Goal: Feedback & Contribution: Leave review/rating

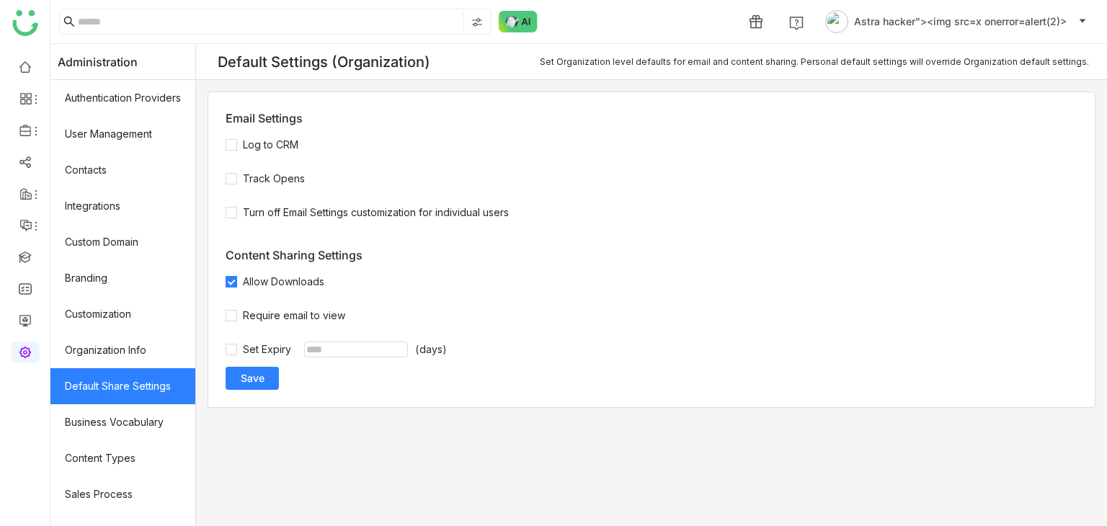
scroll to position [203, 0]
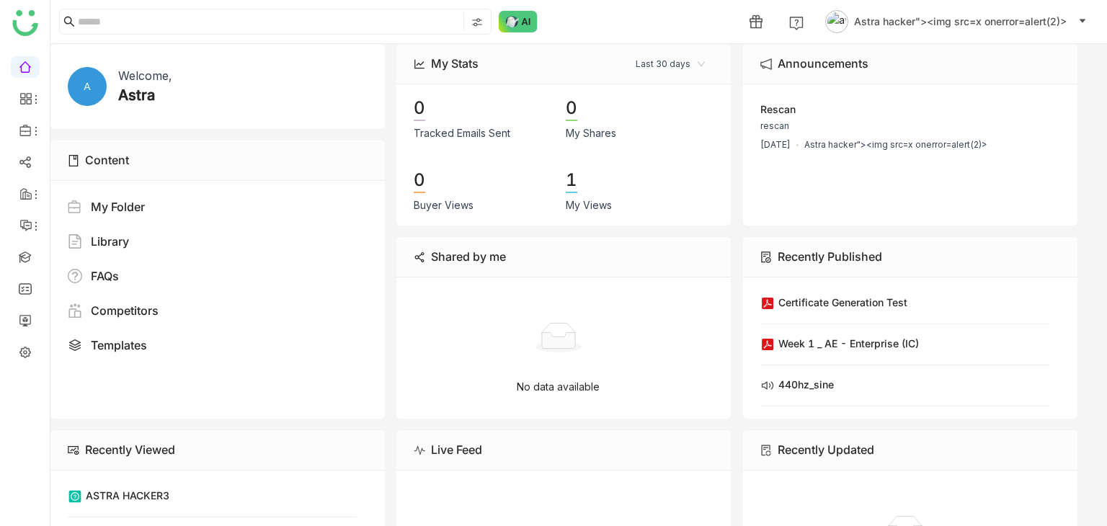
click at [1054, 21] on span "Astra hacker"><img src=x onerror=alert(2)>" at bounding box center [960, 22] width 213 height 16
click at [894, 29] on span "Astra hacker"><img src=x onerror=alert(2)>" at bounding box center [960, 22] width 213 height 16
click at [913, 56] on li "Profile" at bounding box center [955, 54] width 269 height 35
click at [1021, 32] on button "Astra hacker"><img src=x onerror=alert(2)>" at bounding box center [956, 21] width 267 height 23
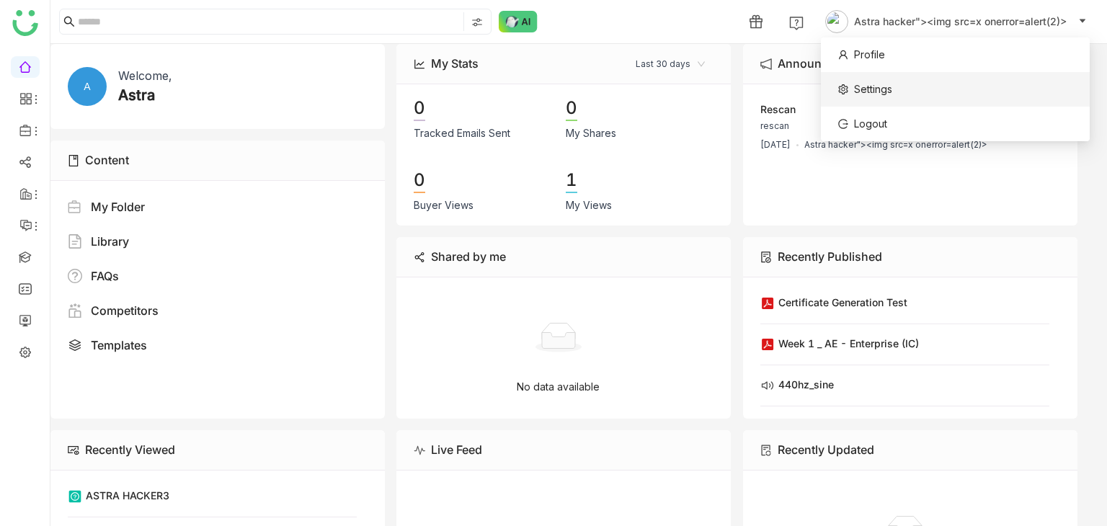
click at [850, 90] on span "Settings" at bounding box center [866, 89] width 54 height 16
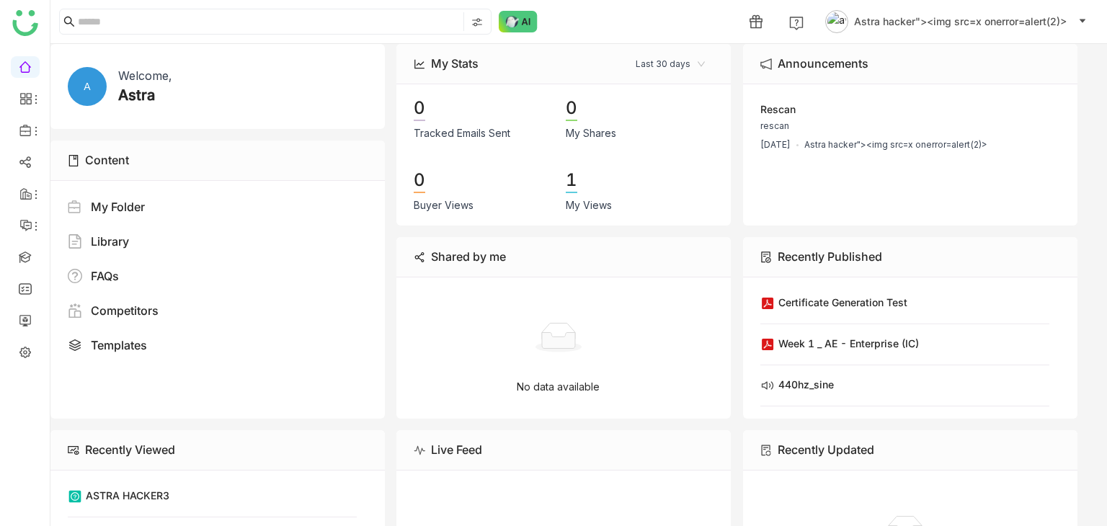
click at [896, 31] on button "Astra hacker"><img src=x onerror=alert(2)>" at bounding box center [956, 21] width 267 height 23
click at [800, 27] on img at bounding box center [796, 23] width 14 height 14
click at [800, 27] on span at bounding box center [796, 21] width 29 height 29
click at [800, 27] on img at bounding box center [796, 23] width 14 height 14
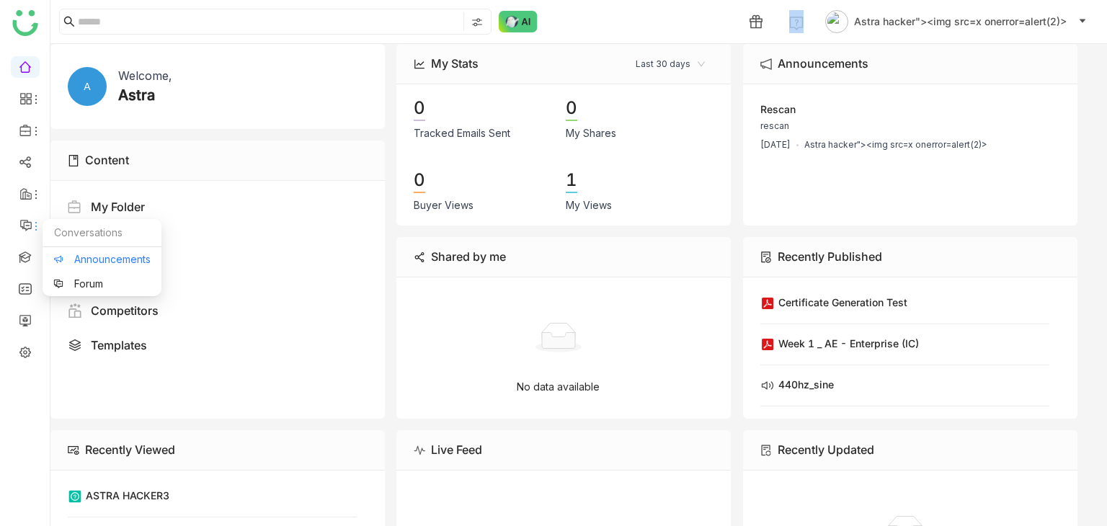
click at [63, 257] on link "Announcements" at bounding box center [101, 260] width 97 height 10
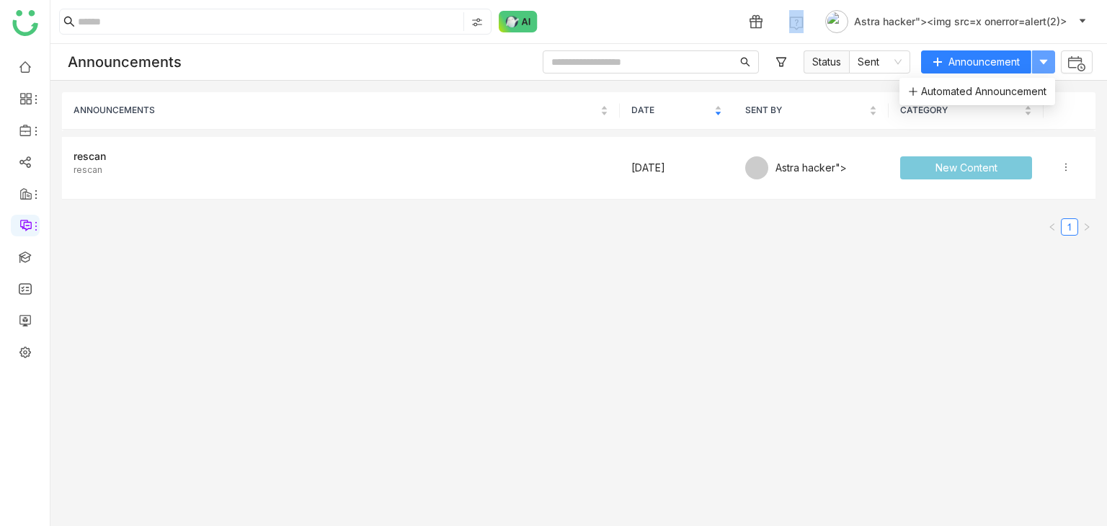
click at [1050, 71] on button at bounding box center [1043, 61] width 23 height 23
click at [758, 307] on div "ANNOUNCEMENTS DATE SENT BY CATEGORY rescan rescan Aug 14, 2025 Astra hacker"> N…" at bounding box center [578, 304] width 1057 height 446
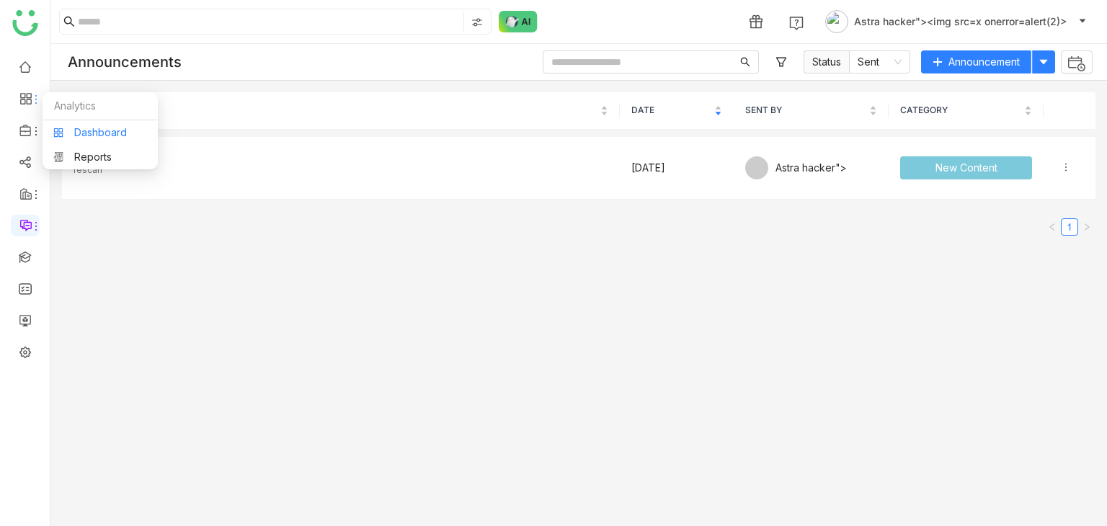
click at [58, 130] on link "Dashboard" at bounding box center [100, 133] width 94 height 10
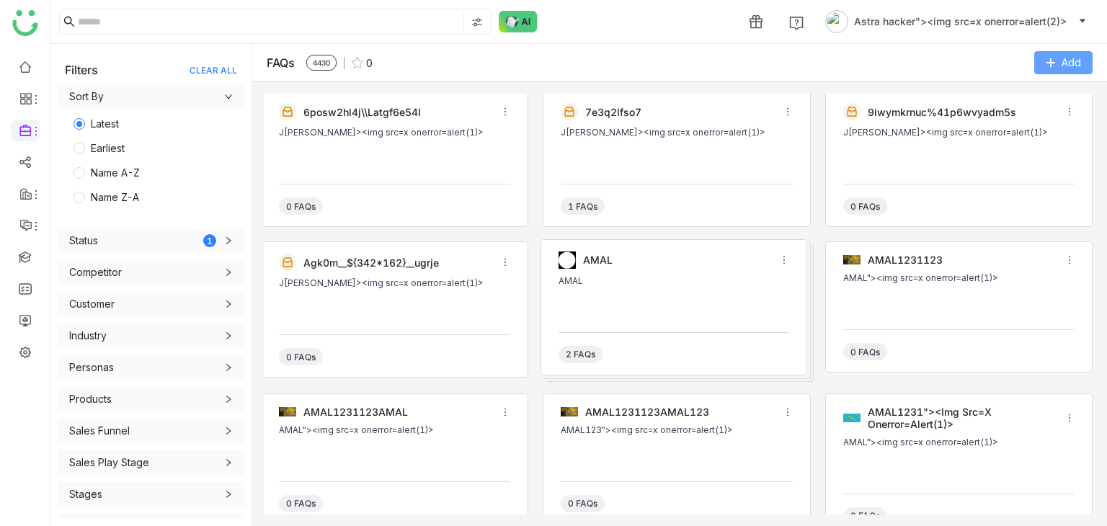
click at [1083, 68] on button "Add" at bounding box center [1064, 62] width 58 height 23
click at [946, 75] on div "FAQs 4430 0 Add" at bounding box center [679, 63] width 855 height 38
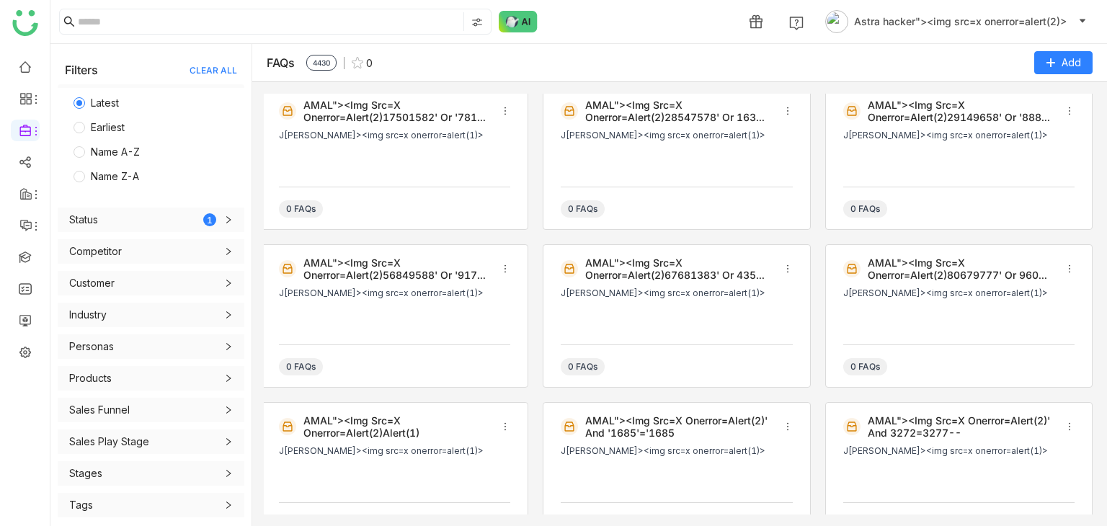
scroll to position [896, 0]
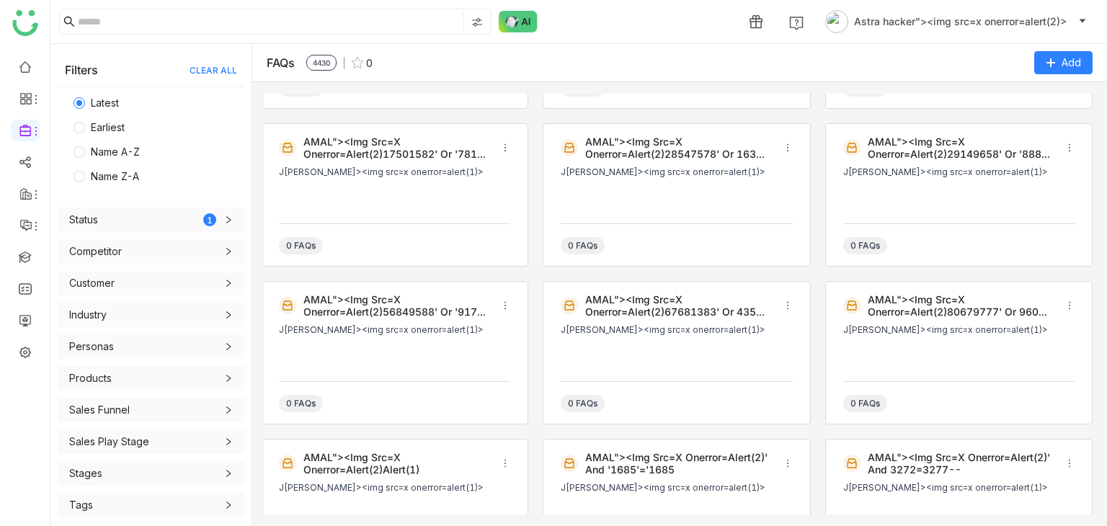
click at [663, 301] on div "AMAL"><img src=x onerror=alert(2)67681383' or 435..." at bounding box center [680, 305] width 190 height 25
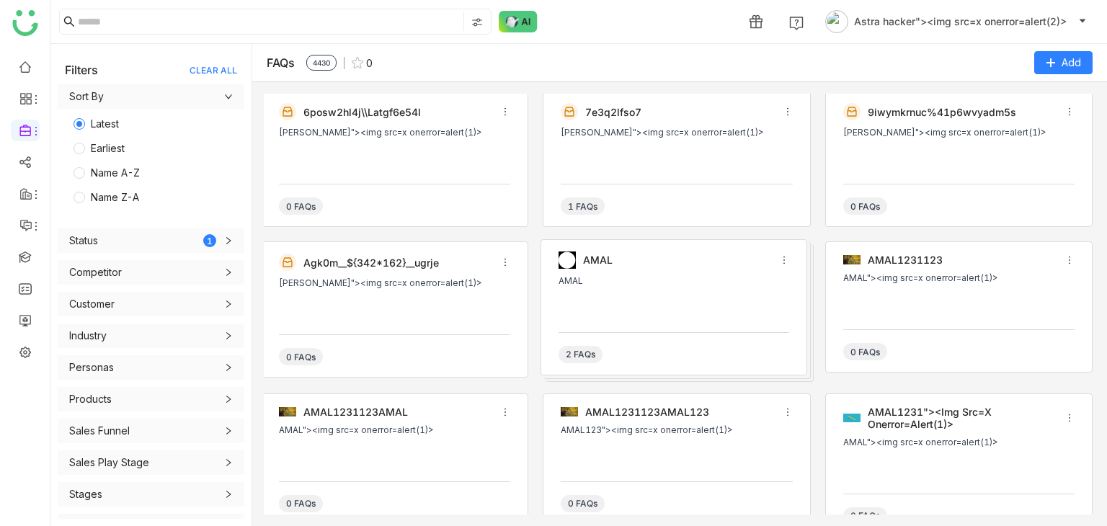
click at [395, 161] on div "[PERSON_NAME]"><img src=x onerror=alert(1)>" at bounding box center [394, 149] width 231 height 43
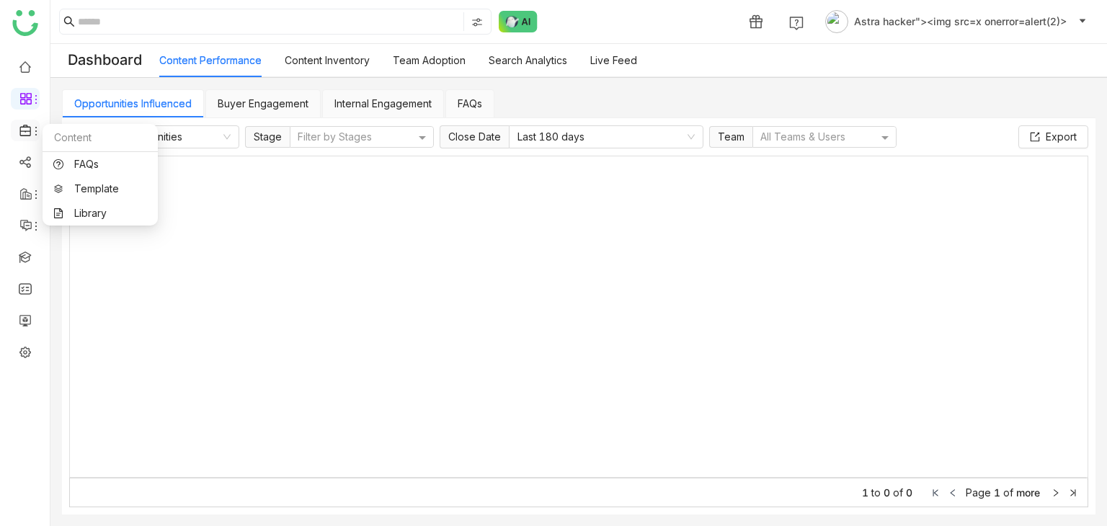
click at [20, 132] on icon at bounding box center [24, 131] width 11 height 12
click at [96, 188] on link "Template" at bounding box center [100, 189] width 94 height 10
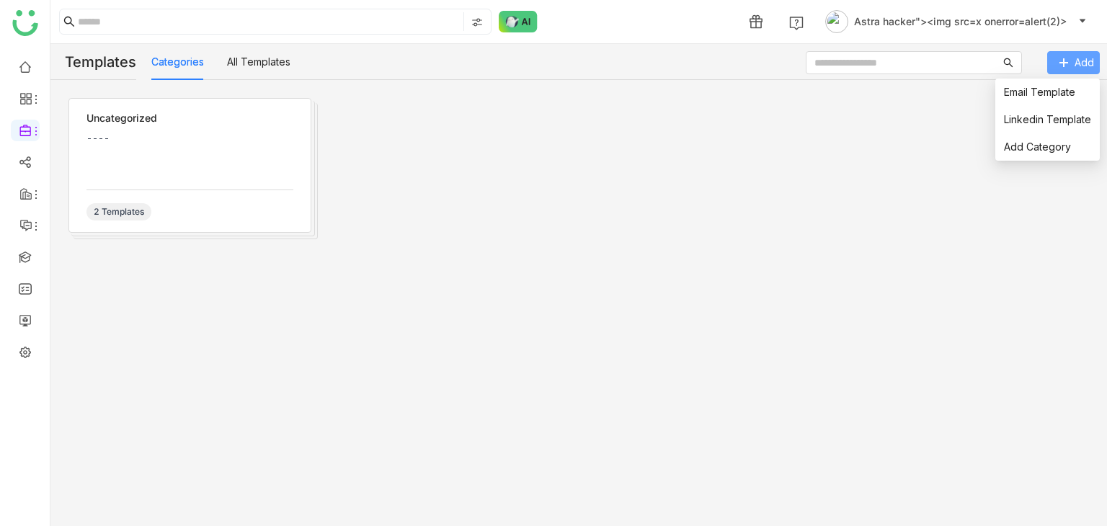
click at [1074, 68] on button "Add" at bounding box center [1074, 62] width 53 height 23
click at [1028, 97] on link "Email Template" at bounding box center [1039, 92] width 71 height 12
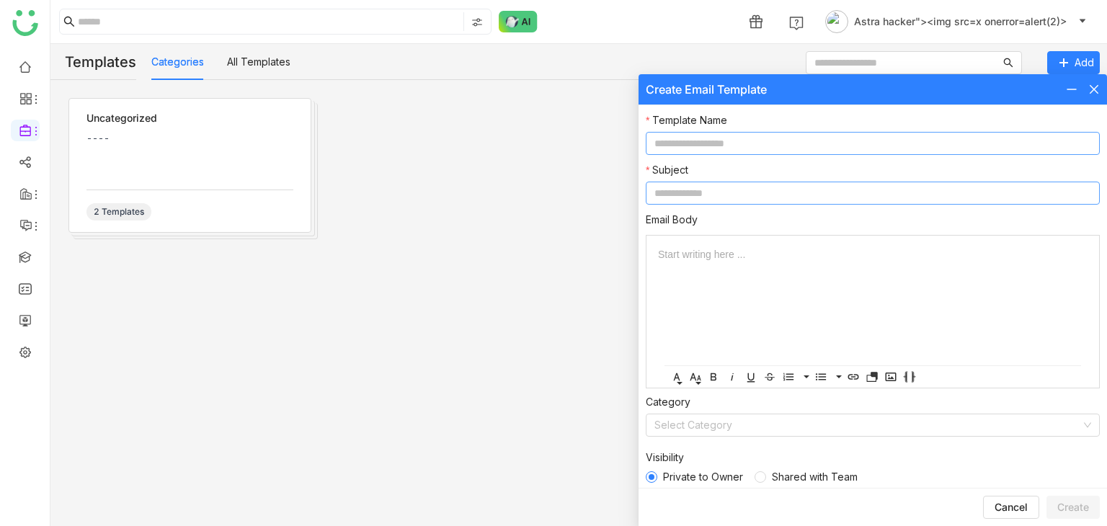
scroll to position [11, 0]
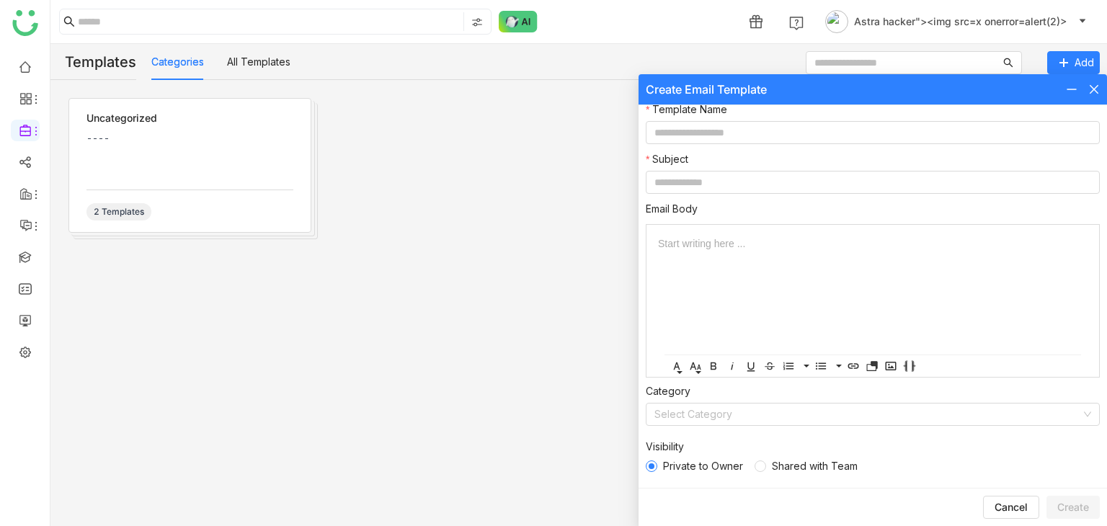
click at [779, 288] on div "Start writing here ..." at bounding box center [873, 290] width 430 height 130
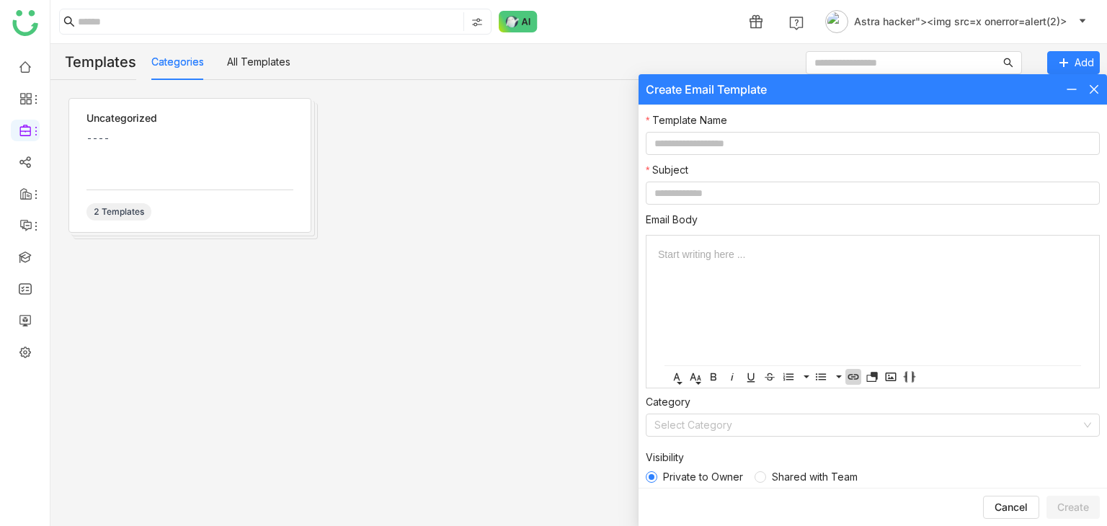
click at [857, 374] on icon "button" at bounding box center [854, 377] width 11 height 6
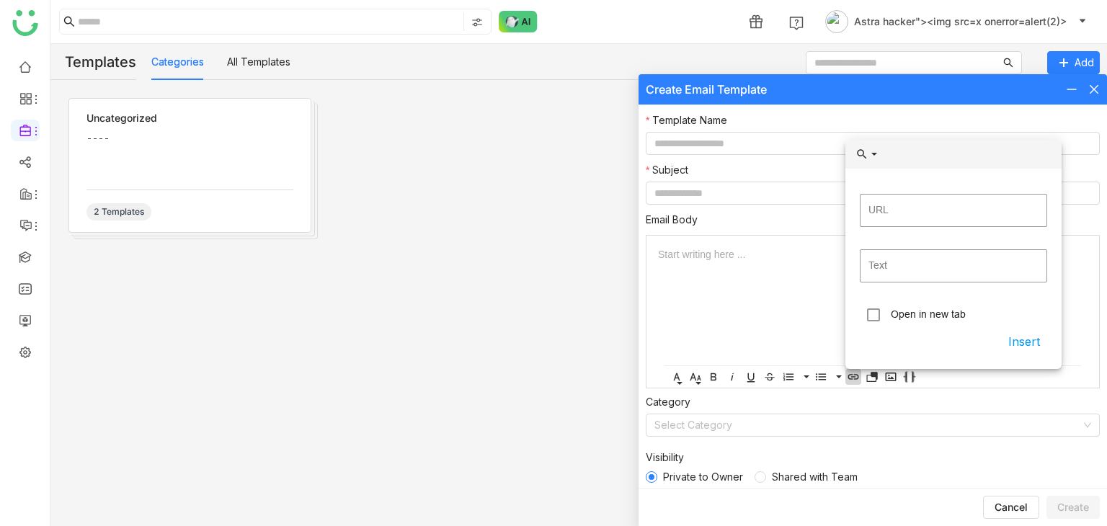
click at [753, 283] on div "* * Start writing here ..." at bounding box center [873, 301] width 430 height 130
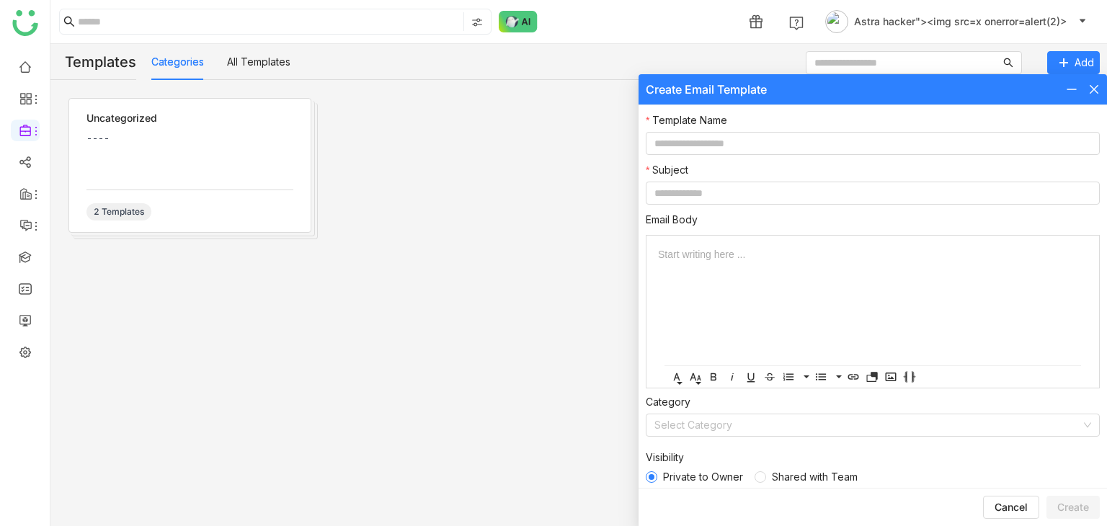
click at [1098, 92] on icon at bounding box center [1094, 89] width 9 height 9
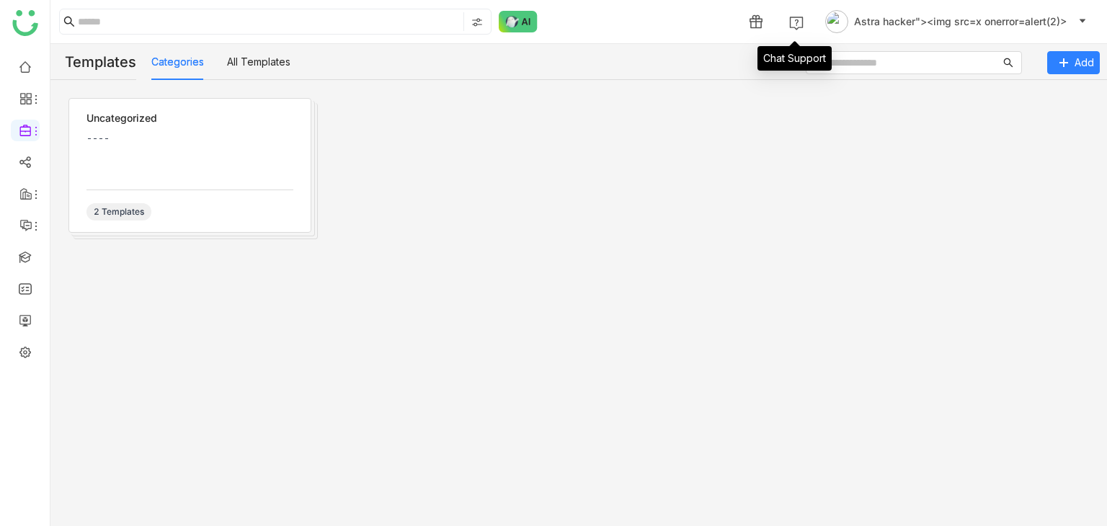
click at [795, 13] on span at bounding box center [796, 21] width 29 height 29
click at [1070, 82] on div "Uncategorized ---- 2 Templates" at bounding box center [578, 303] width 1057 height 446
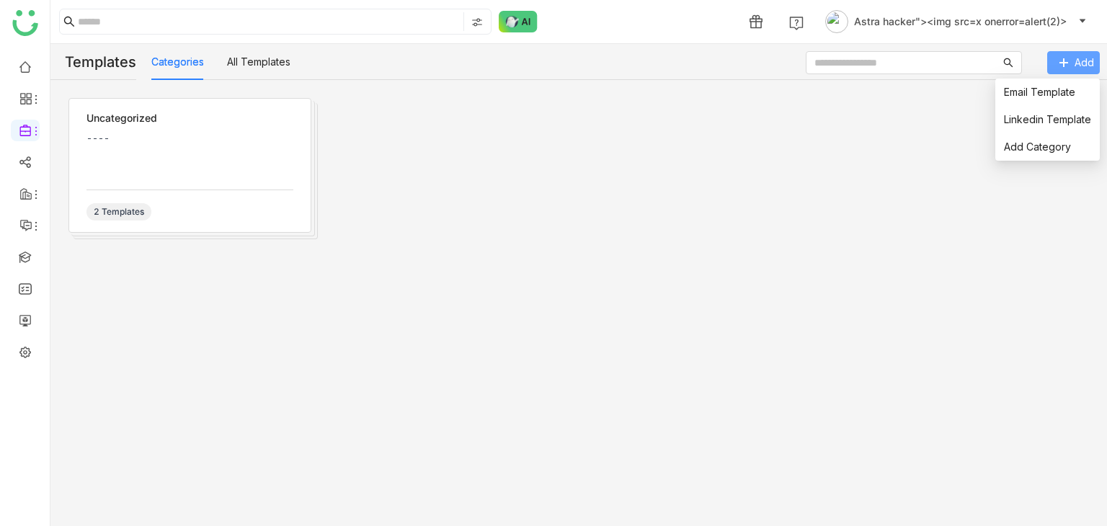
click at [1061, 58] on icon at bounding box center [1064, 63] width 10 height 10
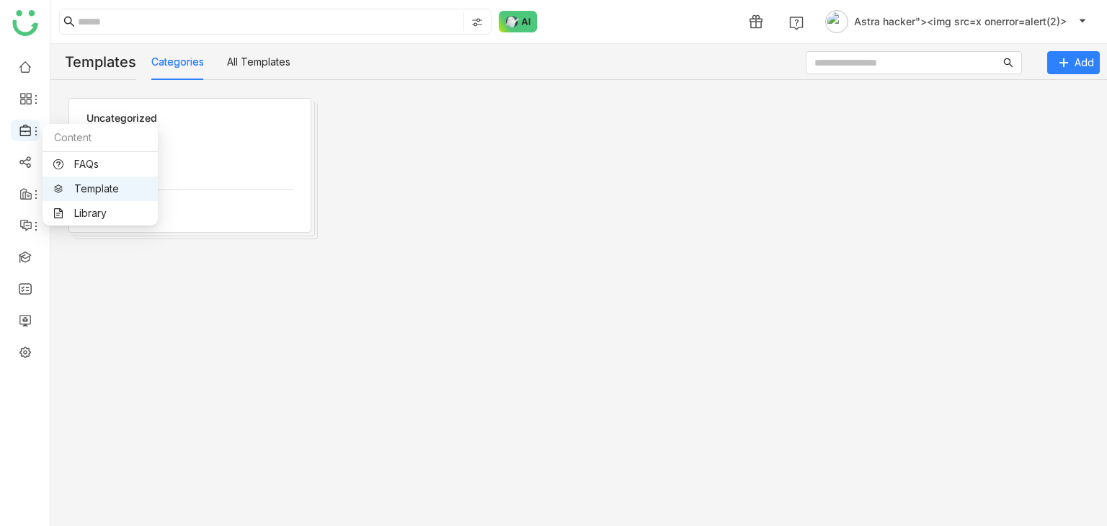
click at [25, 130] on icon at bounding box center [25, 130] width 13 height 13
click at [66, 164] on link "FAQs" at bounding box center [100, 164] width 94 height 10
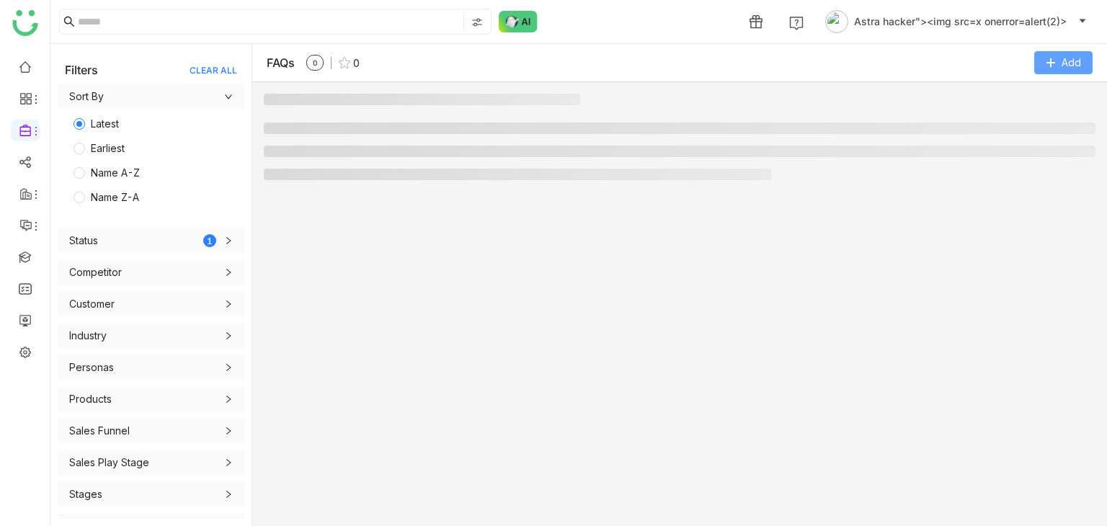
click at [1072, 55] on span "Add" at bounding box center [1071, 63] width 19 height 16
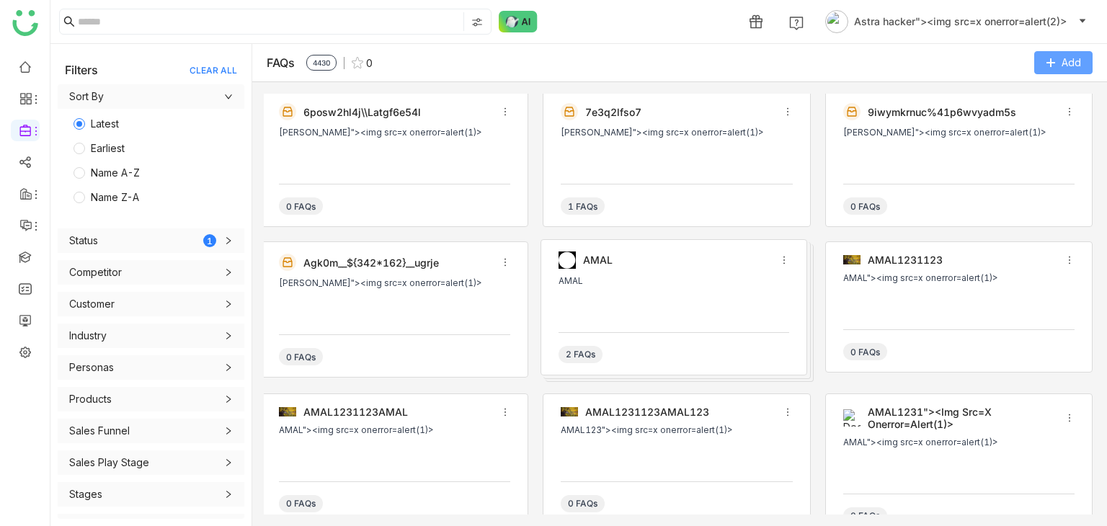
click at [1072, 55] on span "Add" at bounding box center [1071, 63] width 19 height 16
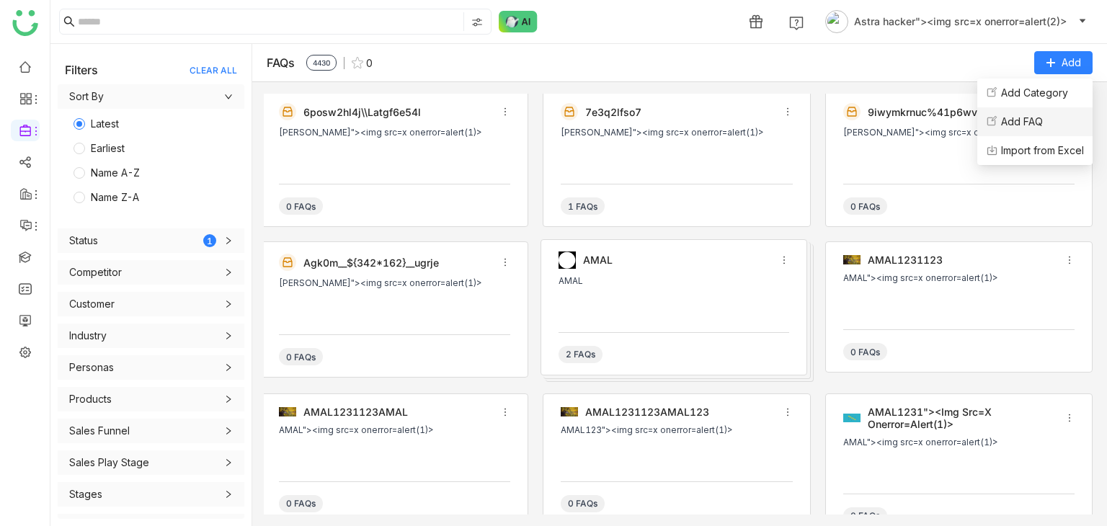
click at [1046, 110] on li "Add FAQ" at bounding box center [1035, 121] width 115 height 29
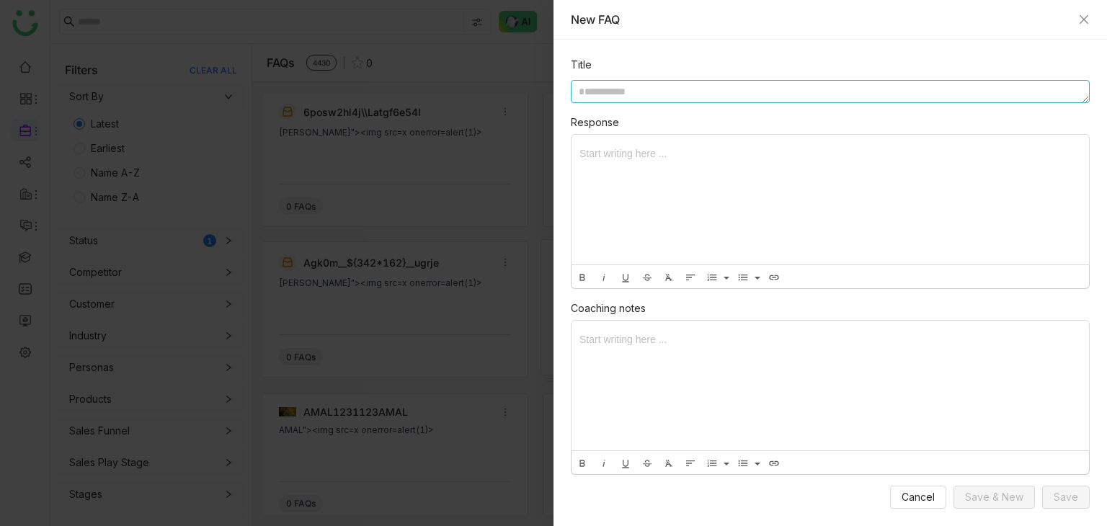
click at [600, 84] on textarea at bounding box center [830, 91] width 519 height 23
type textarea "*********"
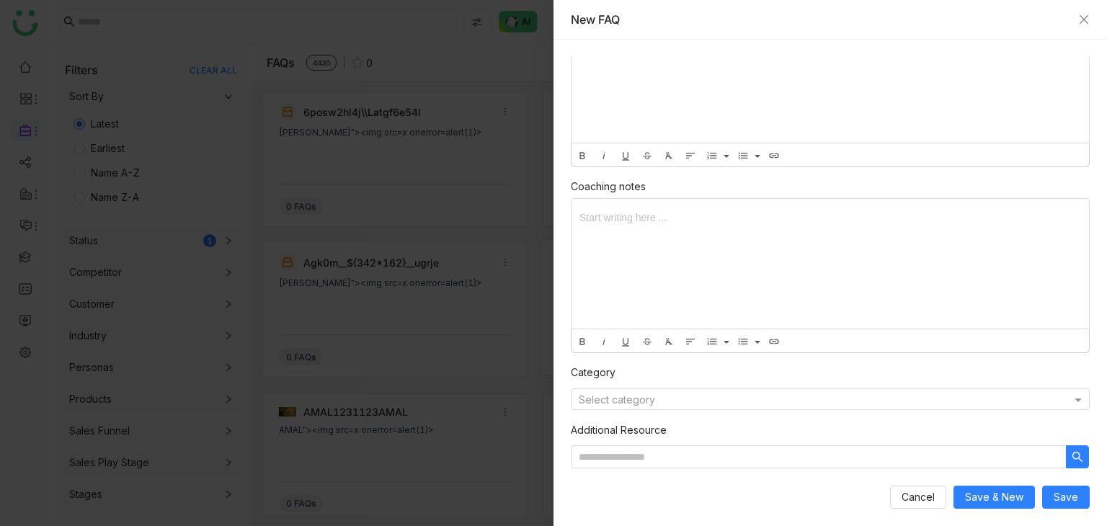
click at [704, 284] on div at bounding box center [831, 264] width 518 height 130
click at [1063, 500] on span "Save" at bounding box center [1066, 498] width 25 height 16
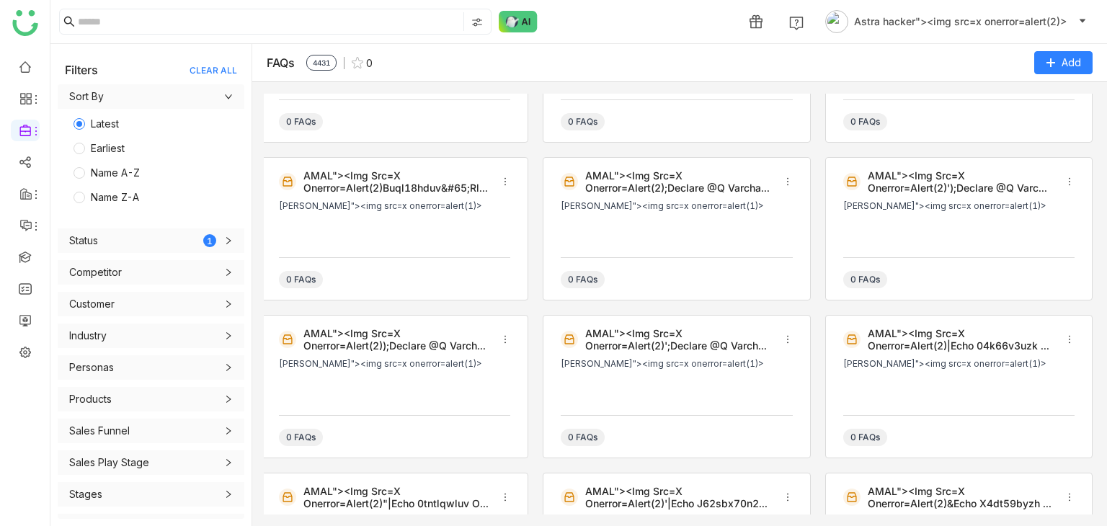
scroll to position [1733, 0]
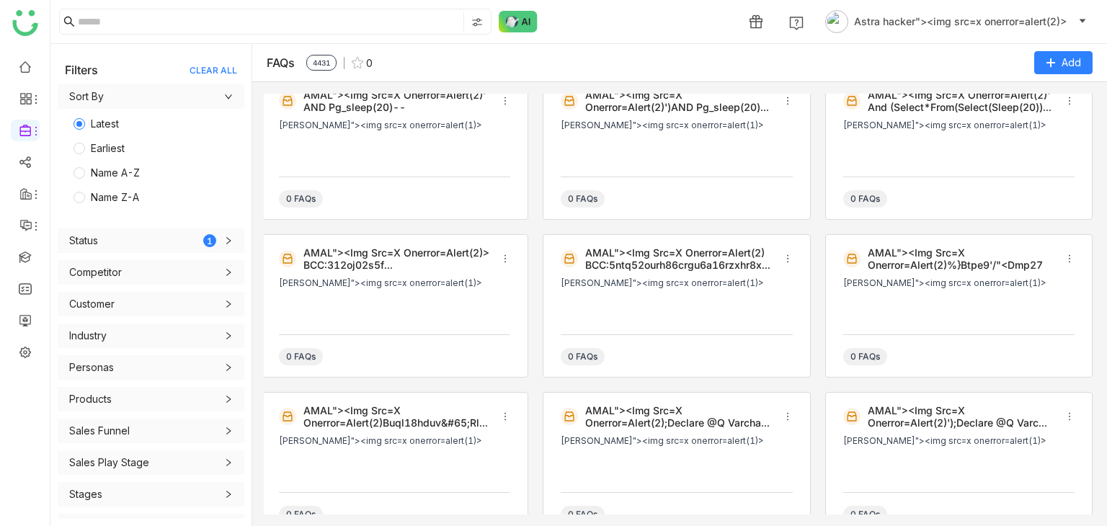
click at [211, 244] on span "Status 1" at bounding box center [151, 241] width 164 height 16
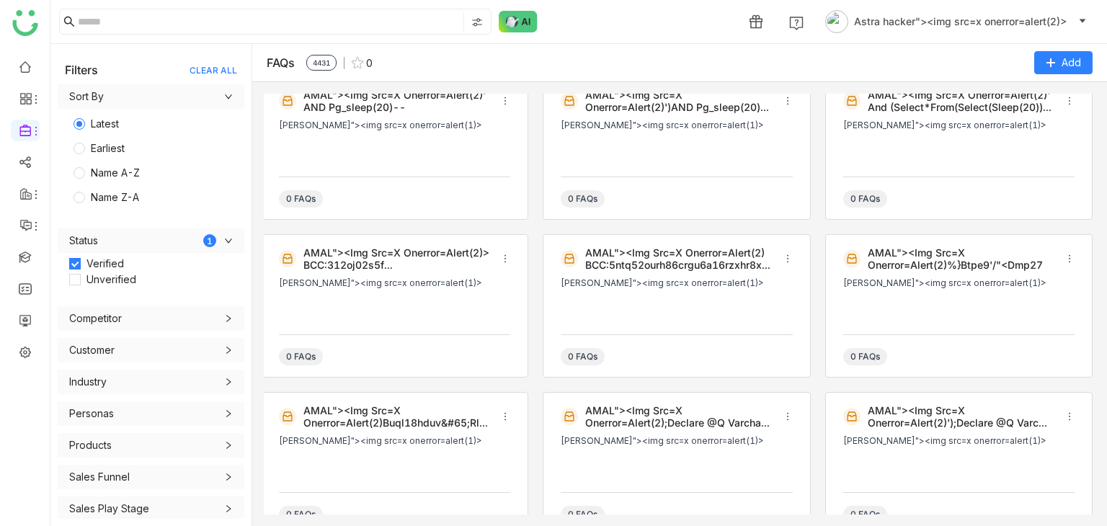
scroll to position [67, 0]
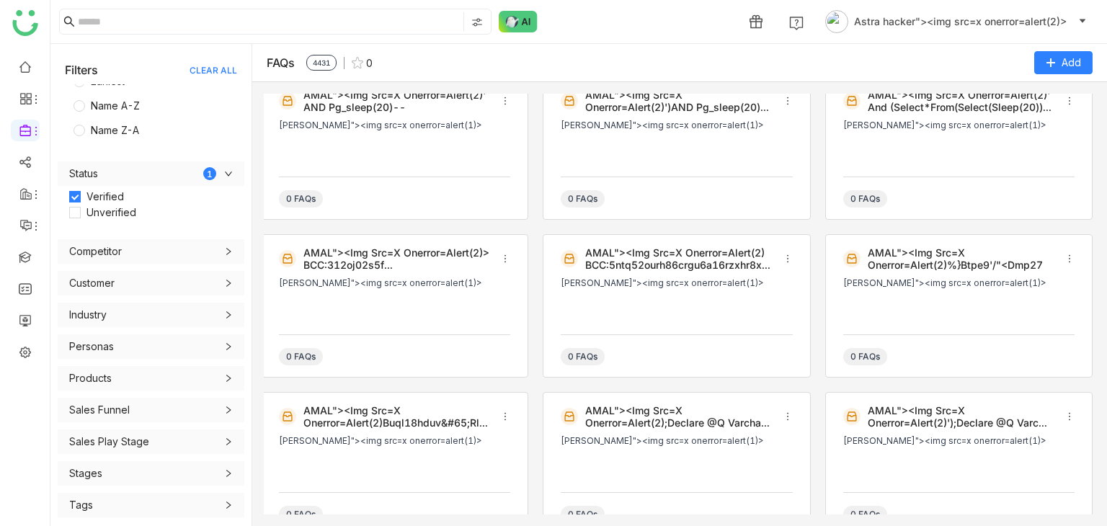
click at [211, 244] on span "Competitor" at bounding box center [151, 252] width 164 height 16
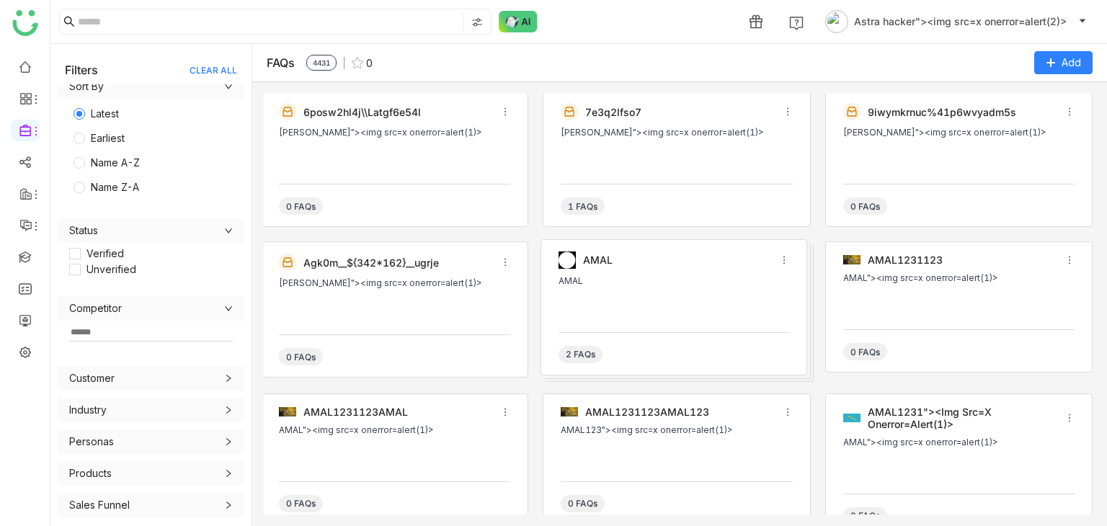
scroll to position [0, 0]
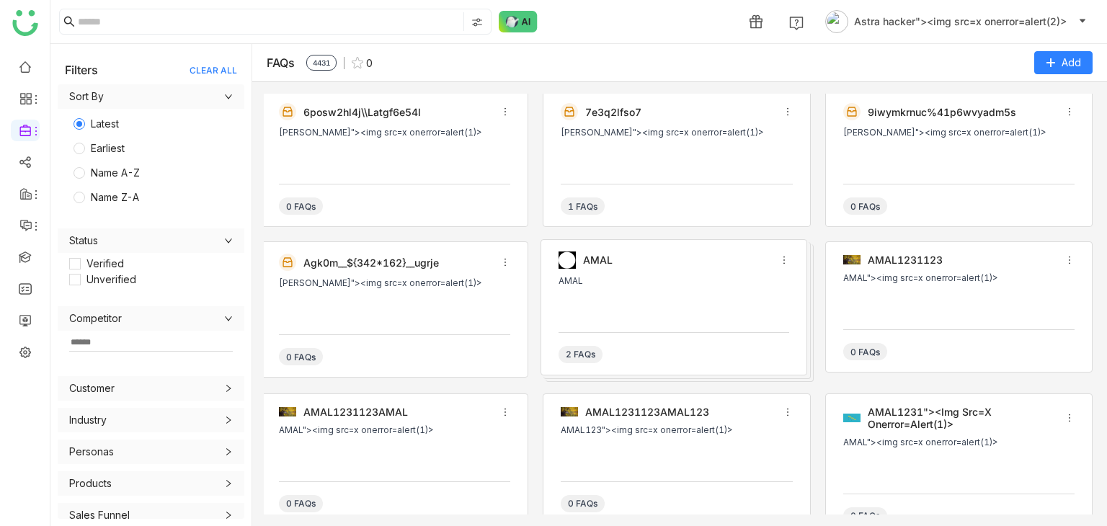
click at [200, 74] on div "CLEAR ALL" at bounding box center [214, 70] width 48 height 11
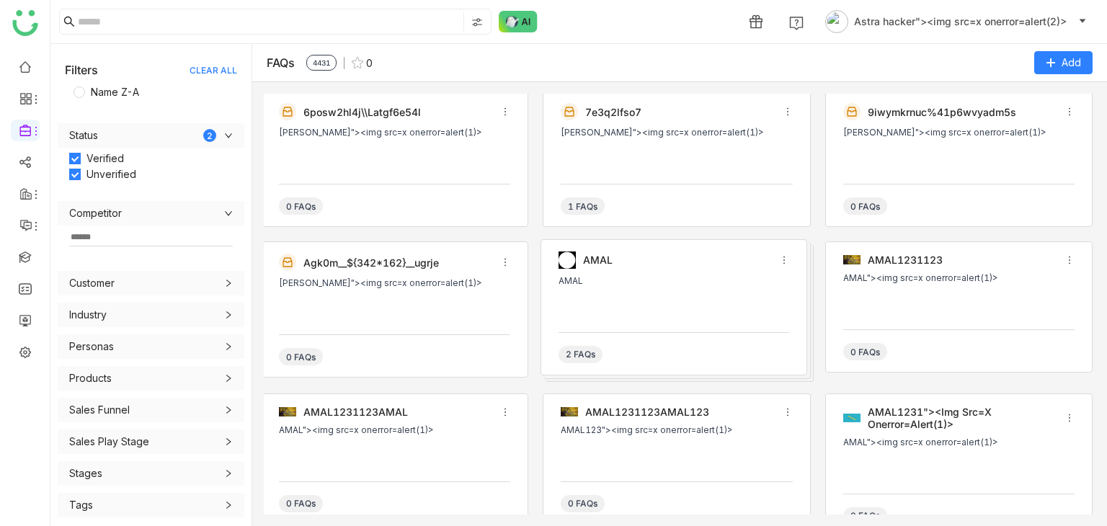
click at [903, 114] on div "9iwymkrnuc%41p6wvyadm5s" at bounding box center [963, 112] width 190 height 12
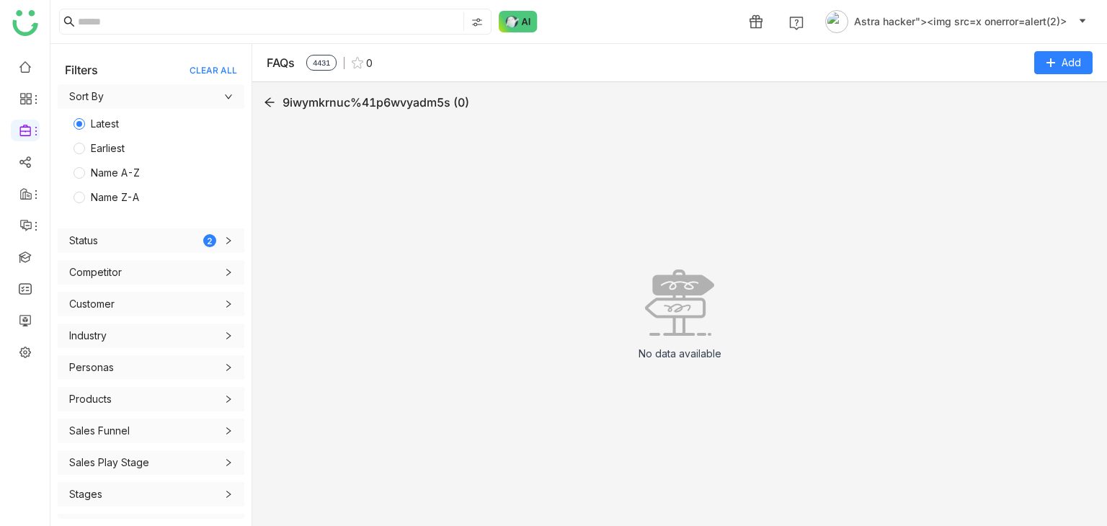
click at [267, 105] on icon at bounding box center [270, 103] width 12 height 12
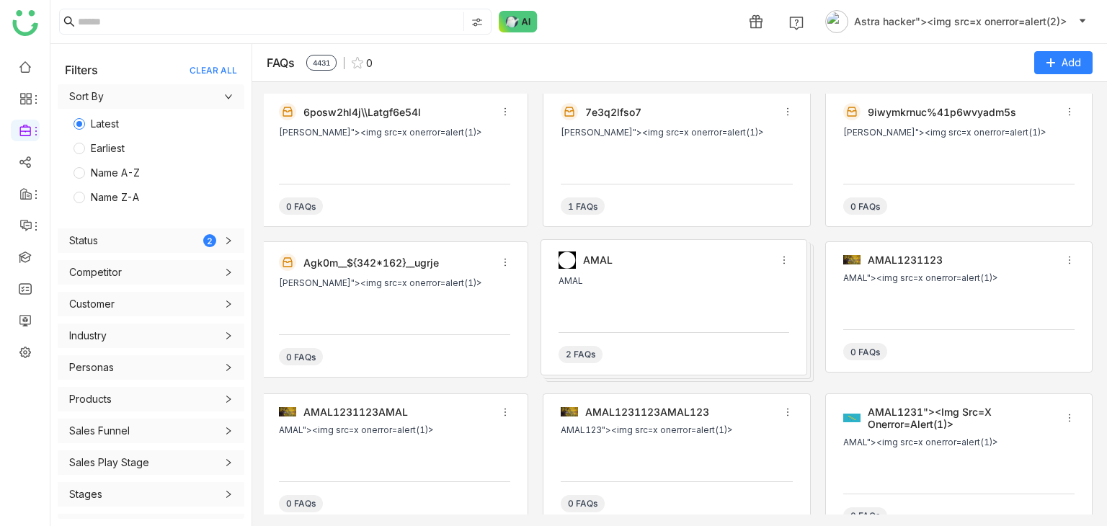
click at [1058, 116] on div "Edit Delete" at bounding box center [1034, 147] width 61 height 63
click at [1065, 116] on icon at bounding box center [1070, 112] width 10 height 10
click at [1065, 115] on icon at bounding box center [1070, 112] width 10 height 10
click at [1065, 112] on icon at bounding box center [1070, 112] width 10 height 10
click at [1036, 134] on span "Edit" at bounding box center [1032, 134] width 17 height 12
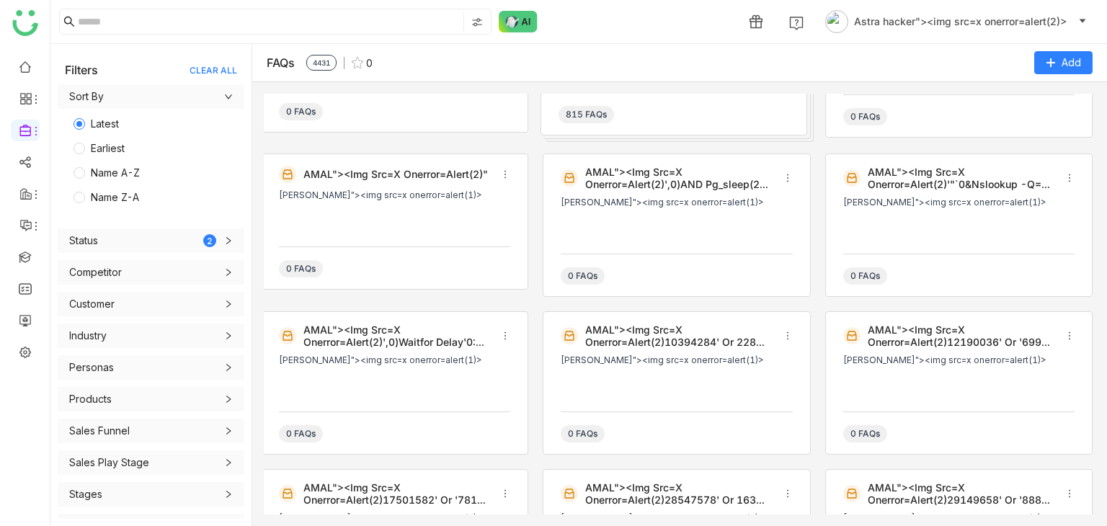
scroll to position [580, 0]
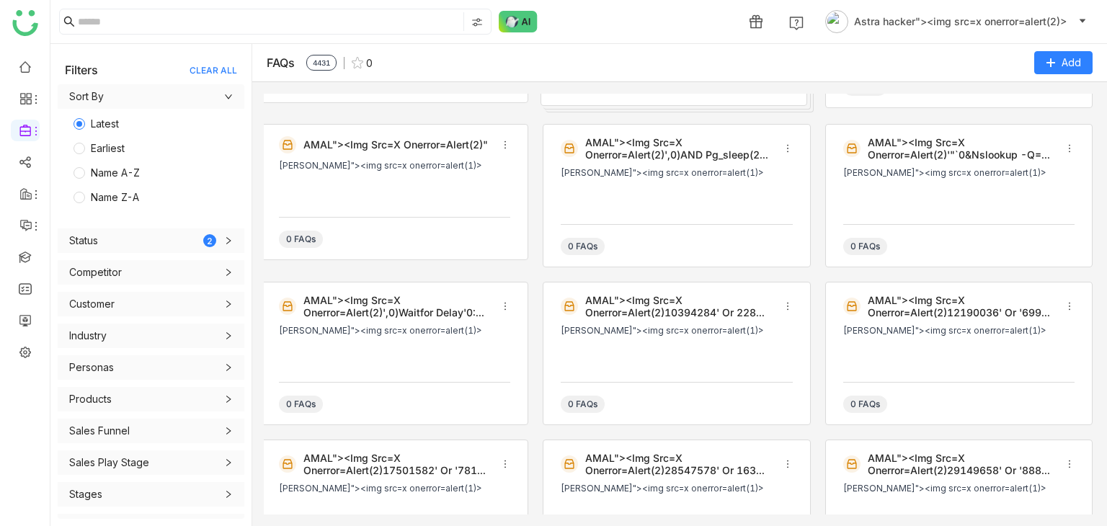
click at [9, 94] on ul at bounding box center [25, 209] width 50 height 327
click at [17, 95] on div at bounding box center [25, 98] width 29 height 13
click at [55, 128] on link "Dashboard" at bounding box center [100, 133] width 94 height 10
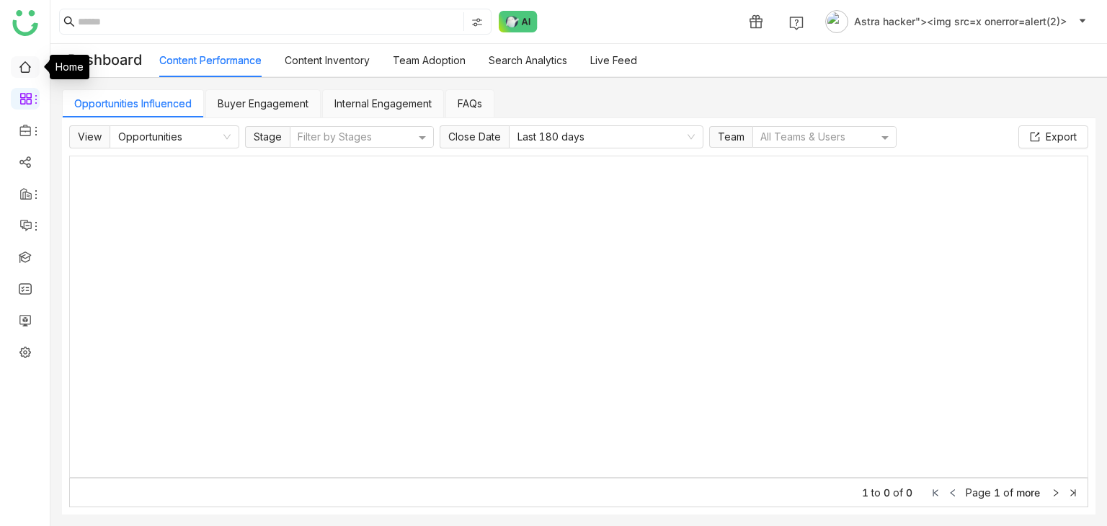
click at [19, 61] on link at bounding box center [25, 66] width 13 height 12
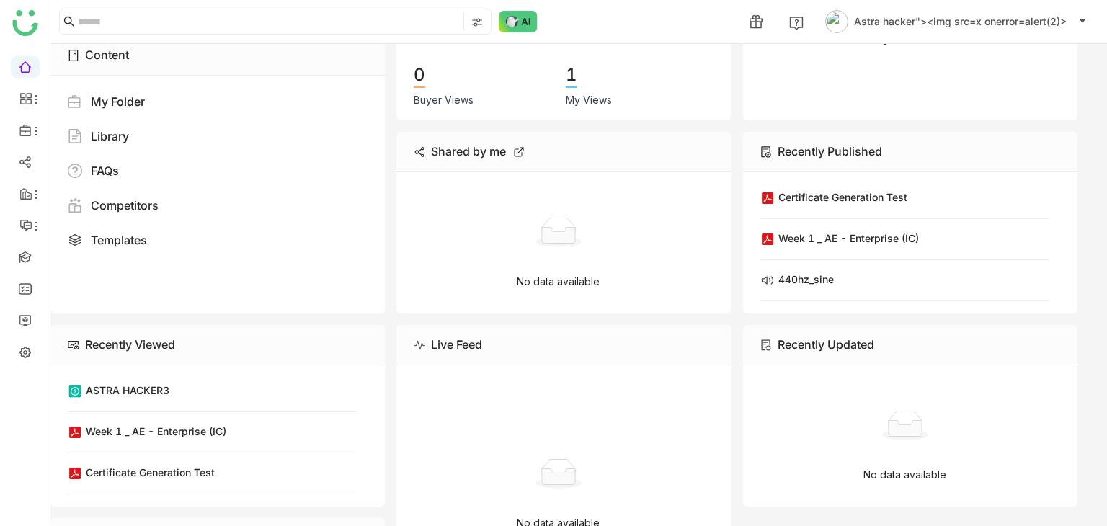
scroll to position [279, 0]
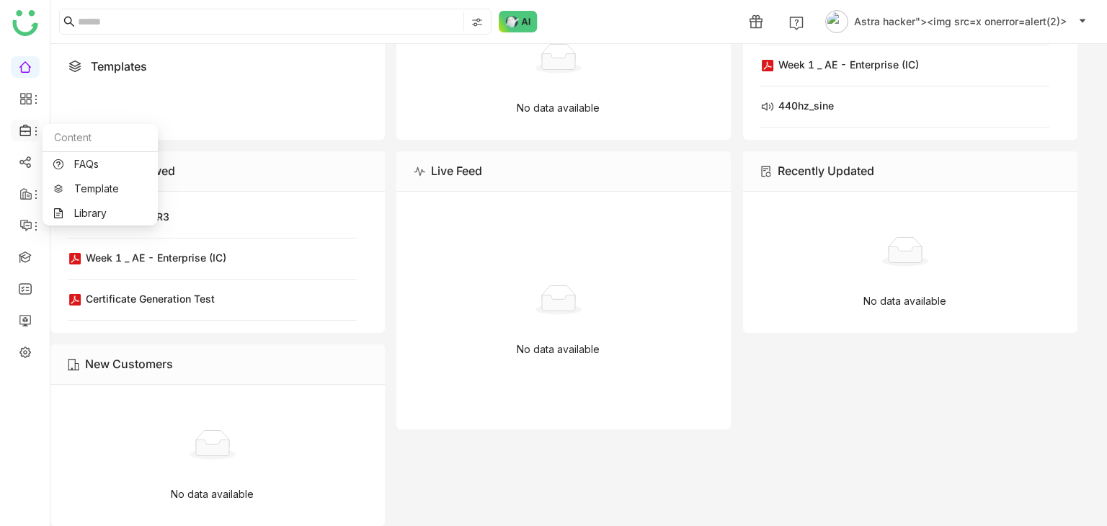
click at [22, 130] on span at bounding box center [24, 130] width 7 height 0
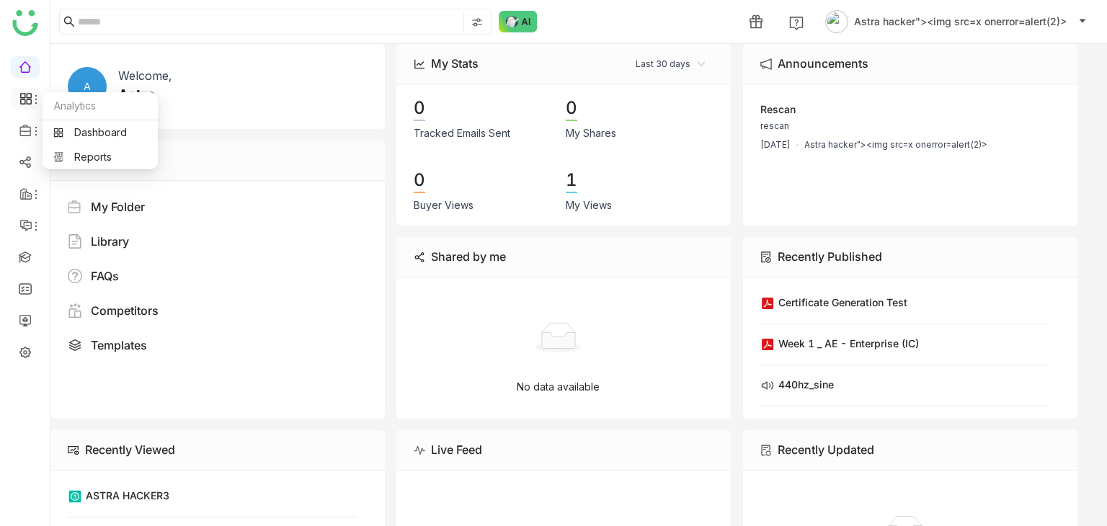
click at [22, 101] on icon at bounding box center [25, 98] width 13 height 13
click at [80, 128] on link "Dashboard" at bounding box center [100, 133] width 94 height 10
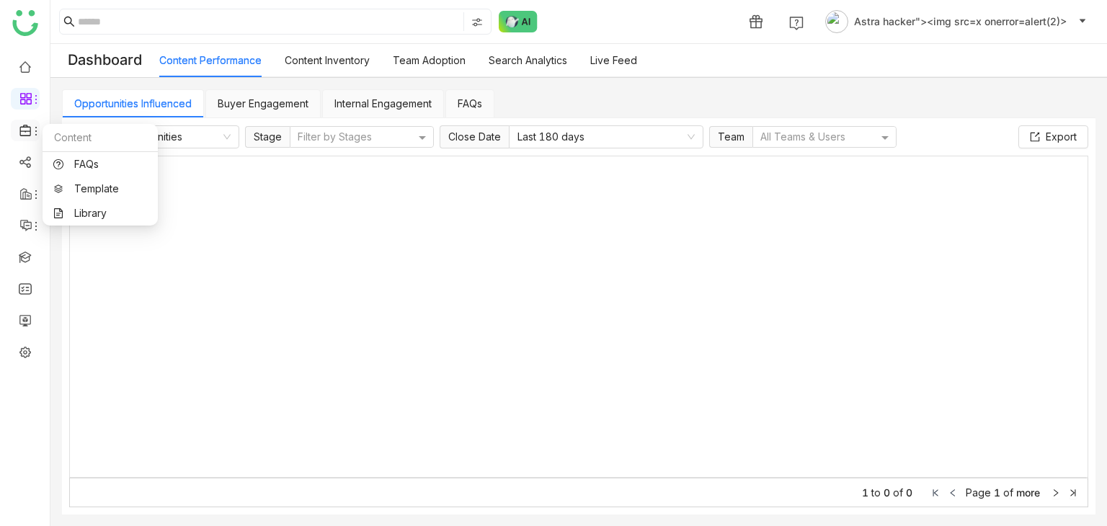
click at [23, 136] on icon at bounding box center [24, 131] width 11 height 12
click at [75, 169] on link "FAQs" at bounding box center [100, 164] width 94 height 10
click at [98, 189] on link "Template" at bounding box center [100, 189] width 94 height 10
click at [97, 184] on link "Template" at bounding box center [100, 189] width 94 height 10
click at [87, 165] on link "FAQs" at bounding box center [100, 164] width 94 height 10
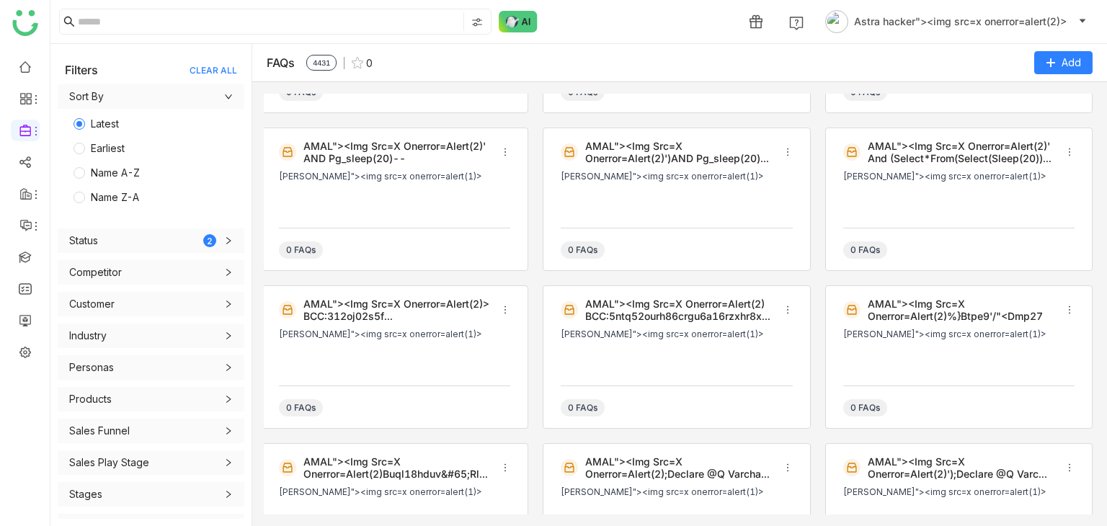
scroll to position [1736, 0]
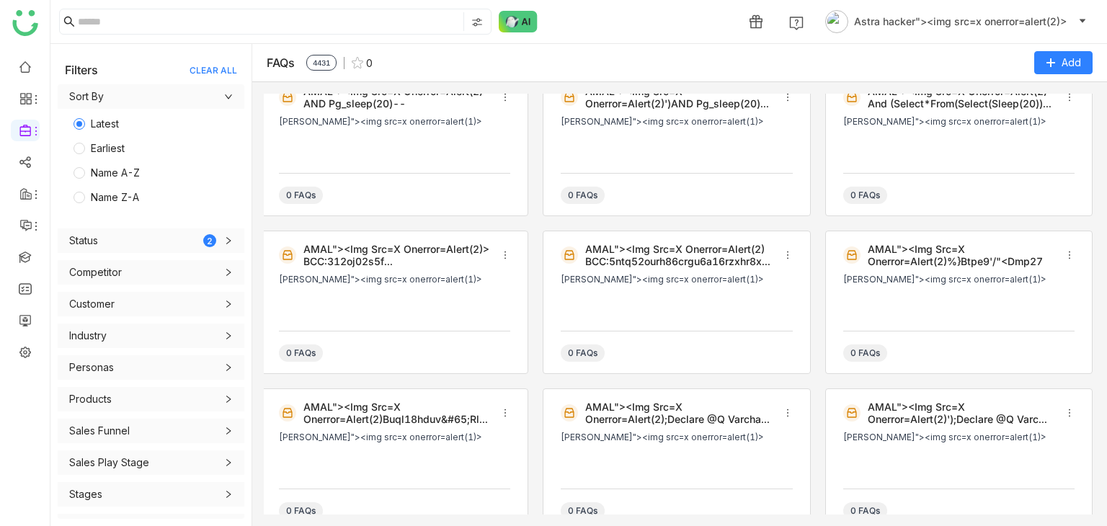
click at [423, 188] on div "0 FAQs" at bounding box center [394, 188] width 231 height 31
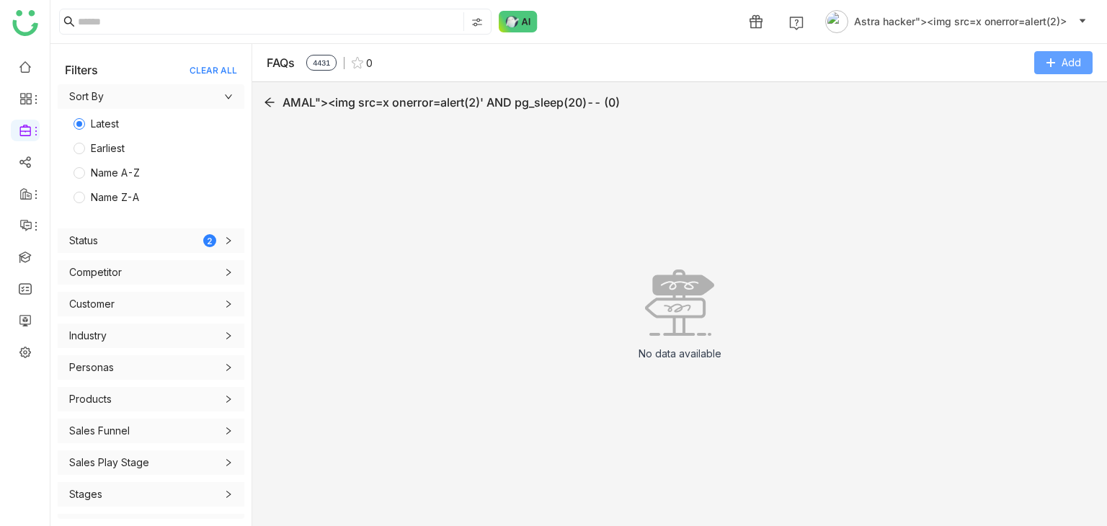
click at [1056, 68] on button "Add" at bounding box center [1064, 62] width 58 height 23
click at [861, 105] on div "AMAL"><img src=x onerror=alert(2)' AND pg_sleep(20)-- (0)" at bounding box center [680, 102] width 832 height 17
click at [326, 63] on span "4431" at bounding box center [321, 63] width 30 height 16
click at [357, 63] on img at bounding box center [358, 63] width 12 height 12
click at [357, 63] on span "0" at bounding box center [356, 63] width 6 height 12
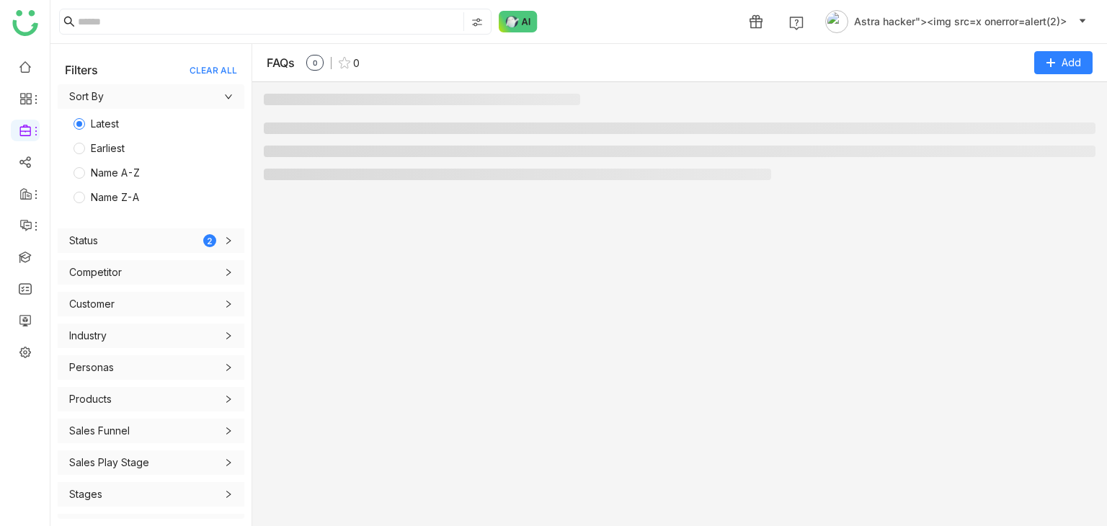
click at [357, 63] on span "0" at bounding box center [356, 63] width 6 height 12
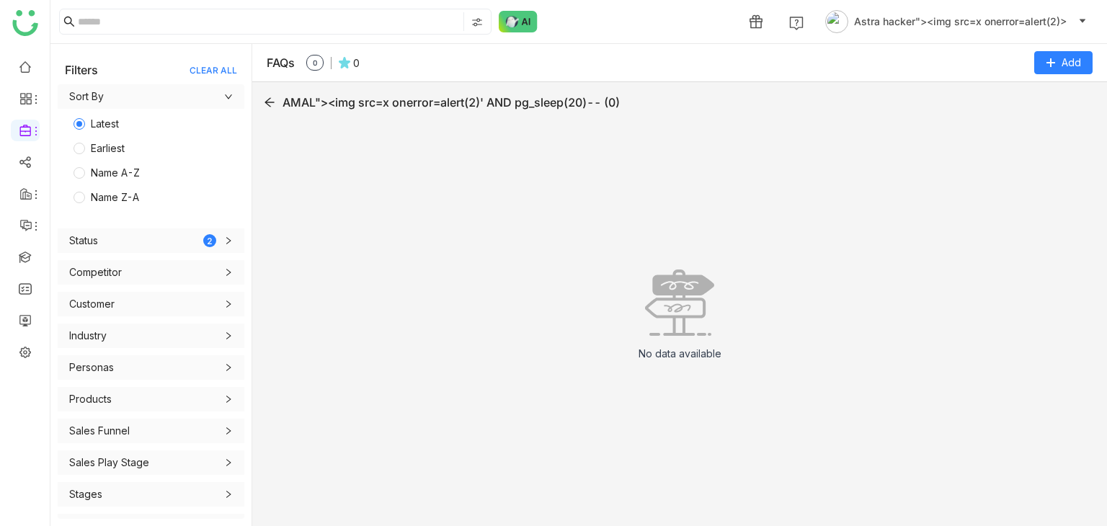
click at [268, 97] on icon at bounding box center [270, 103] width 12 height 12
click at [269, 103] on icon at bounding box center [270, 103] width 12 height 12
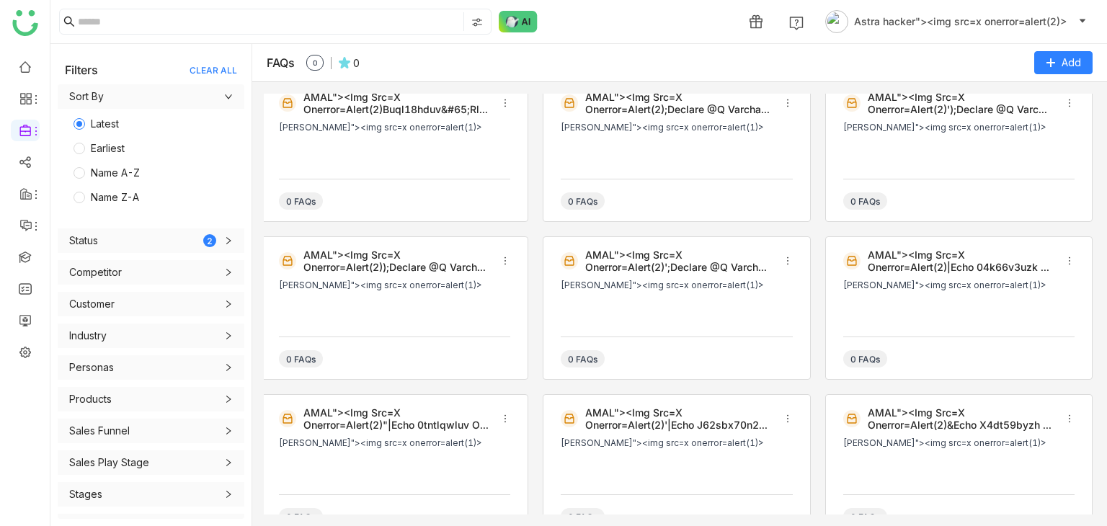
scroll to position [1975, 0]
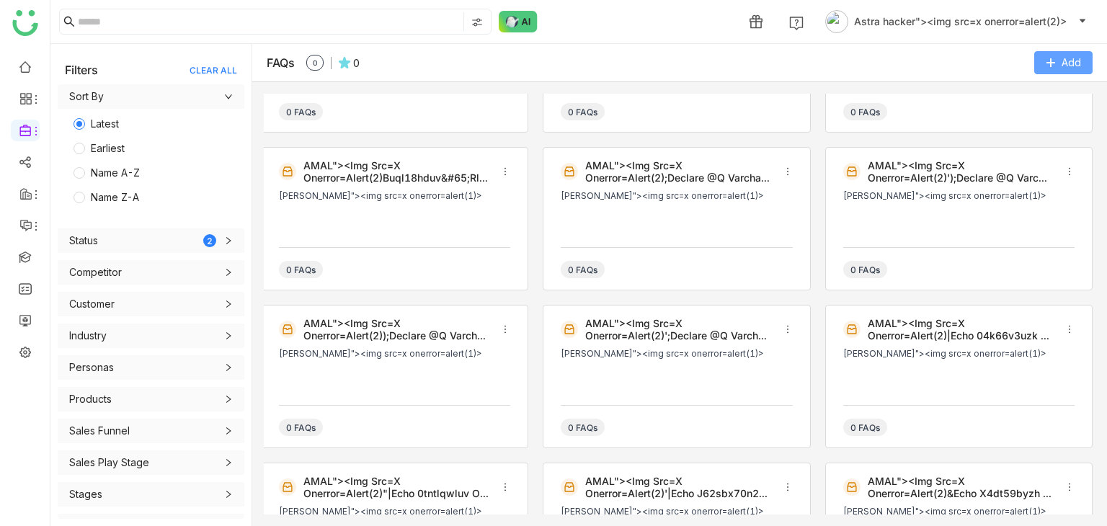
click at [1085, 67] on button "Add" at bounding box center [1064, 62] width 58 height 23
click at [1014, 99] on Category "Add Category" at bounding box center [1034, 93] width 67 height 16
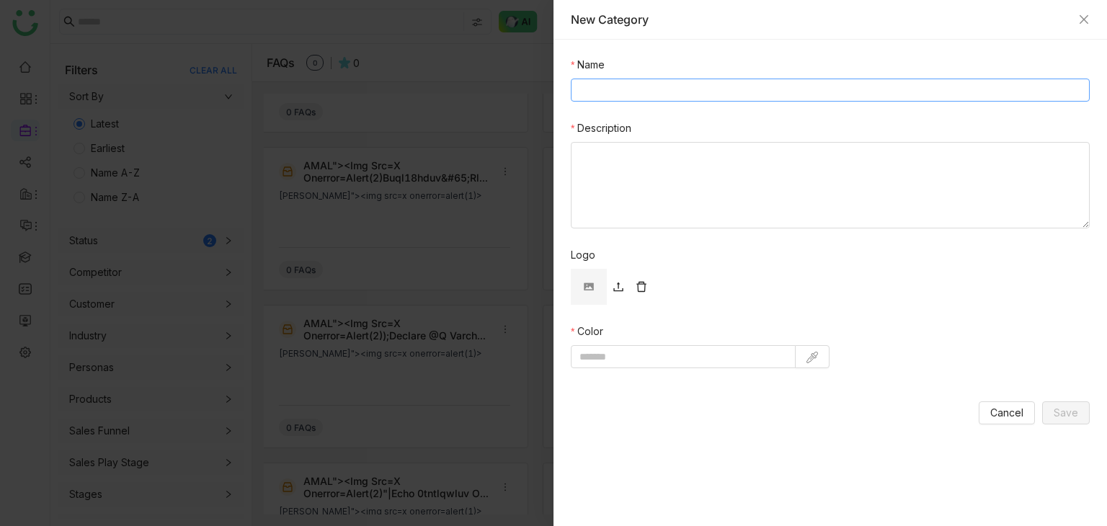
click at [606, 79] on input "Name" at bounding box center [830, 90] width 519 height 23
type input "******"
click at [678, 194] on textarea "Description" at bounding box center [830, 185] width 519 height 87
paste textarea "******"
type textarea "******"
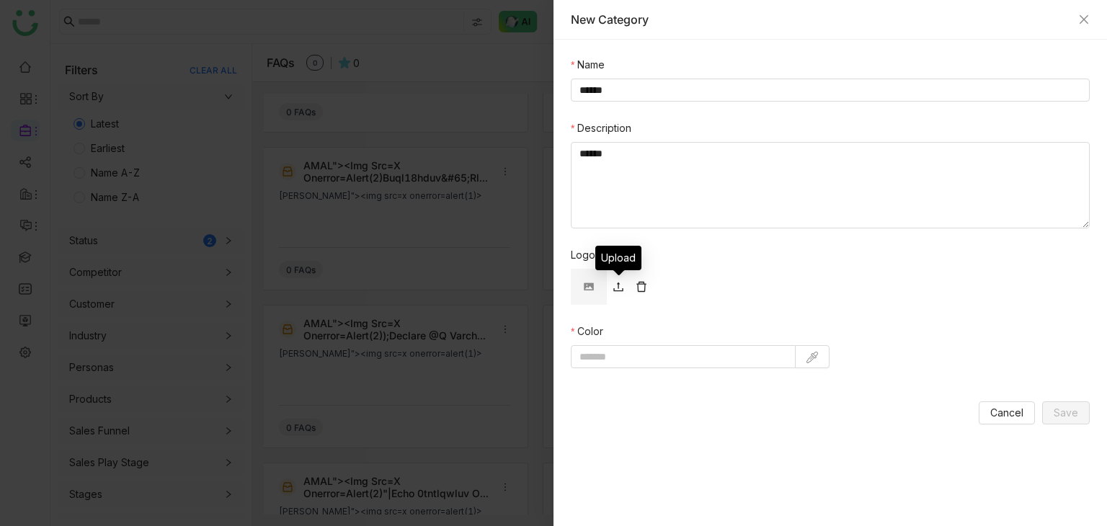
click at [621, 287] on icon at bounding box center [619, 287] width 12 height 12
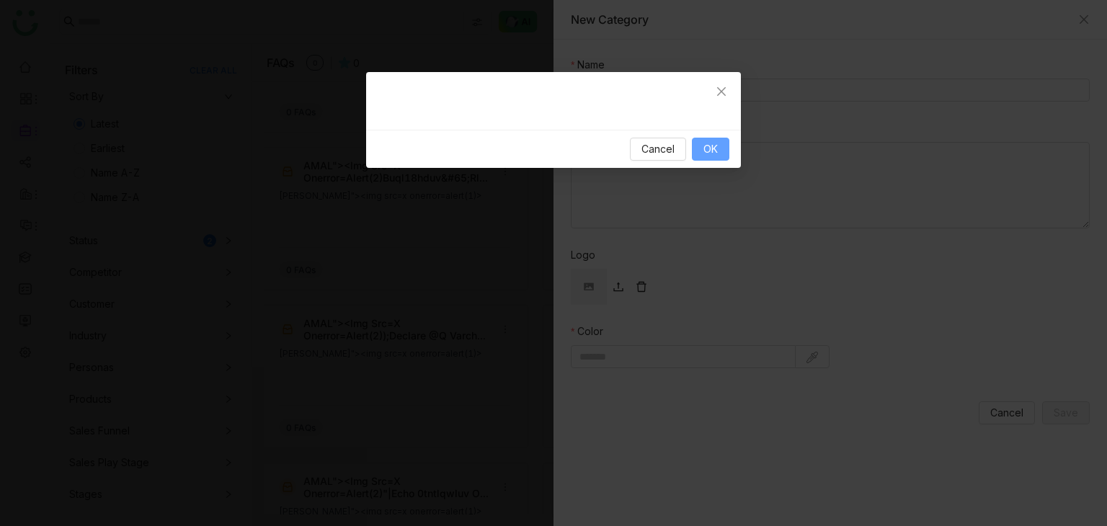
click at [718, 149] on button "OK" at bounding box center [710, 149] width 37 height 23
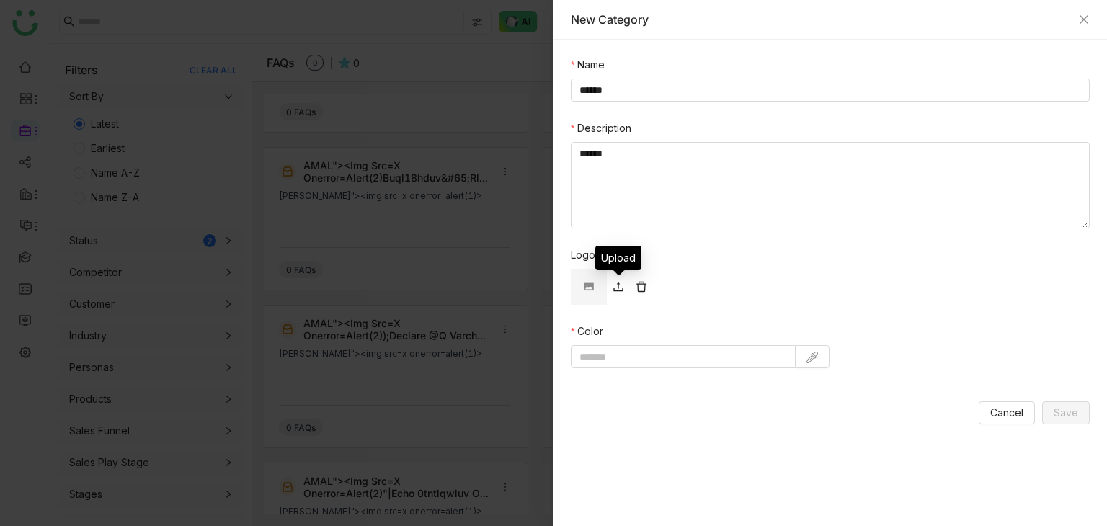
click at [614, 283] on icon at bounding box center [619, 287] width 12 height 12
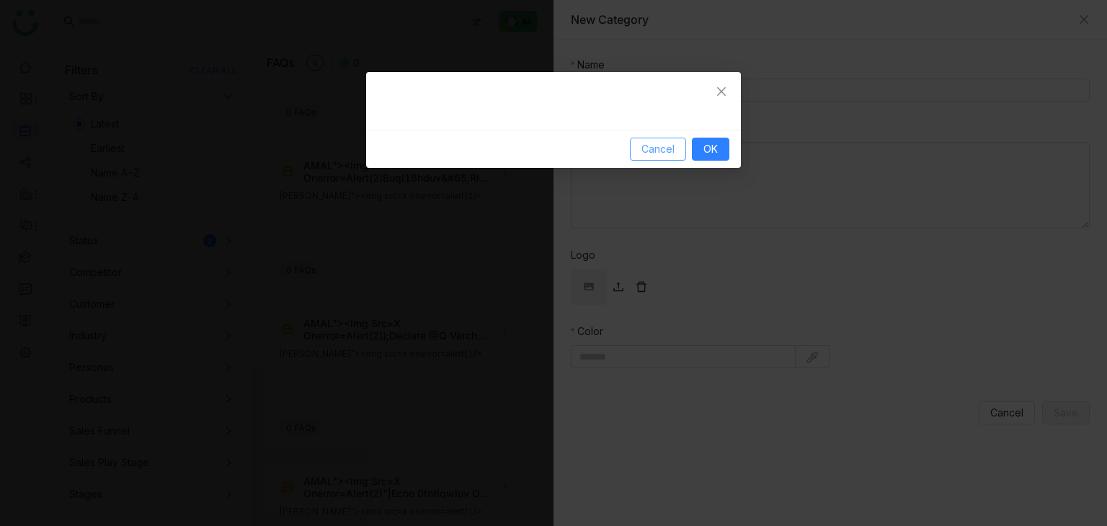
click at [662, 151] on span "Cancel" at bounding box center [658, 149] width 33 height 16
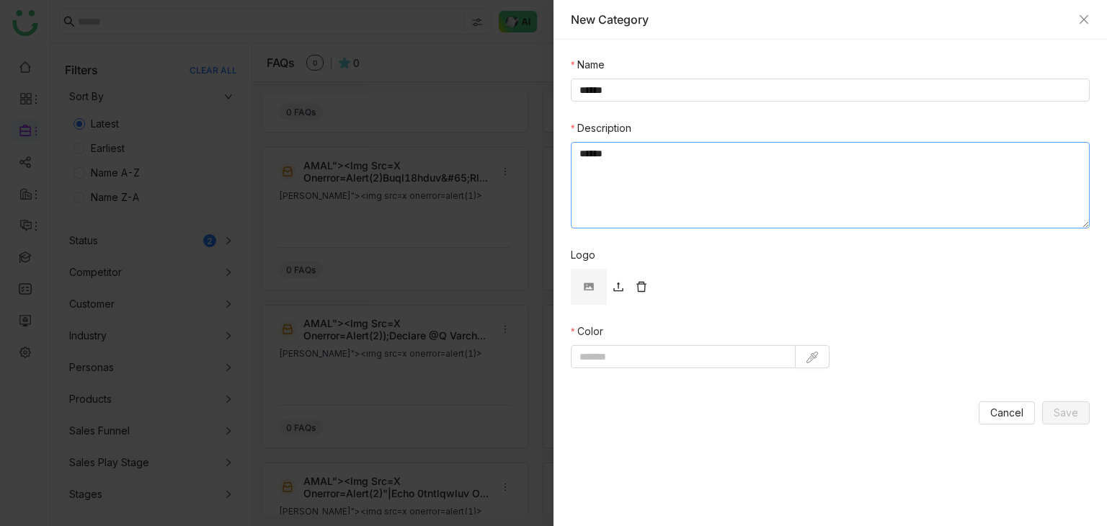
click at [613, 169] on textarea "******" at bounding box center [830, 185] width 519 height 87
click at [758, 354] on input at bounding box center [683, 356] width 225 height 23
click at [617, 292] on icon at bounding box center [619, 288] width 12 height 14
click at [616, 285] on icon at bounding box center [619, 287] width 12 height 12
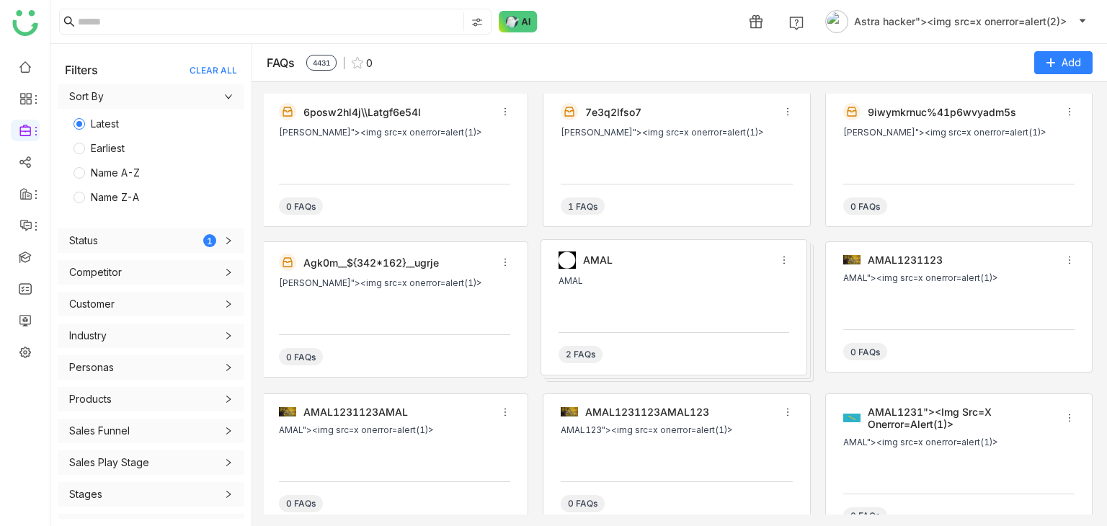
click at [596, 321] on div "AMAL AMAL 2 FAQs" at bounding box center [674, 307] width 266 height 136
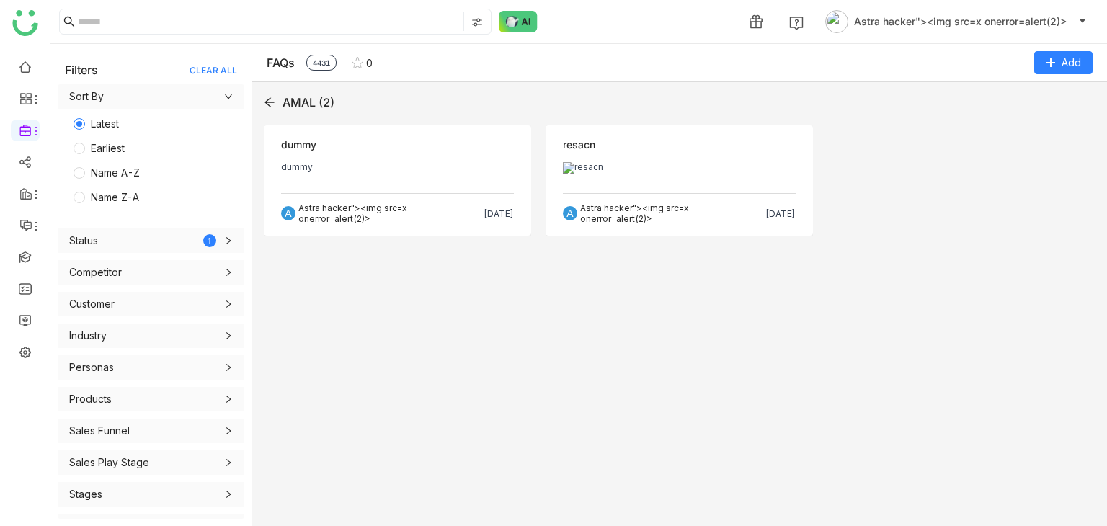
click at [771, 158] on div "Objection resacn resacn A Astra hacker"><img src=x onerror=alert(2)> [DATE]" at bounding box center [679, 180] width 267 height 110
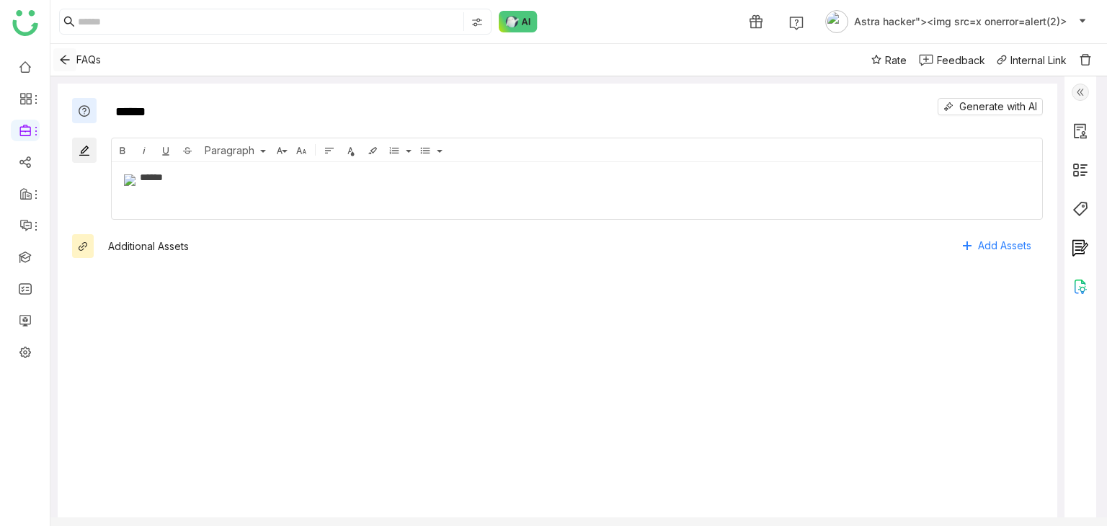
click at [72, 60] on icon "Back" at bounding box center [65, 60] width 22 height 12
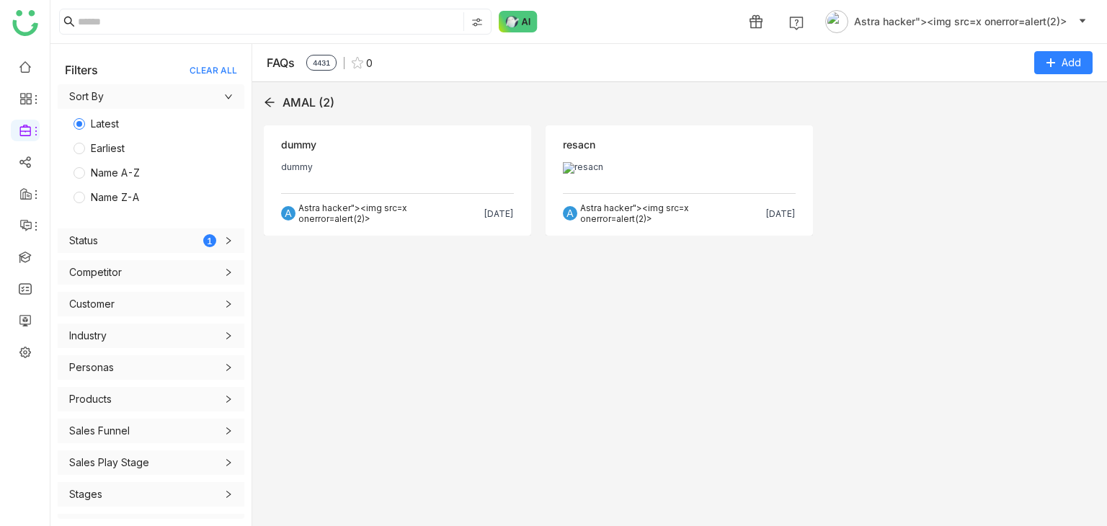
click at [358, 144] on div "dummy" at bounding box center [397, 145] width 233 height 16
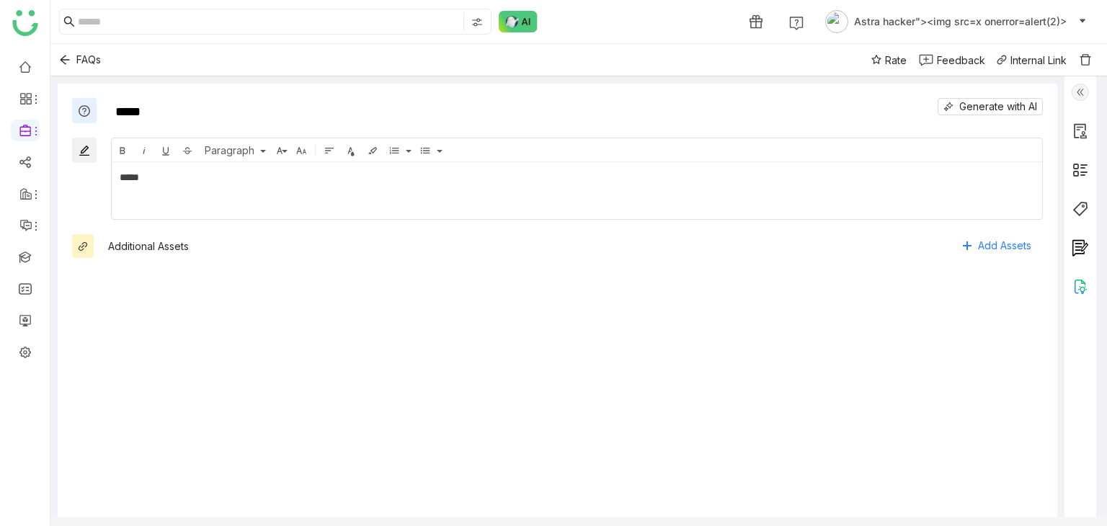
click at [941, 62] on div "Feedback" at bounding box center [961, 60] width 48 height 15
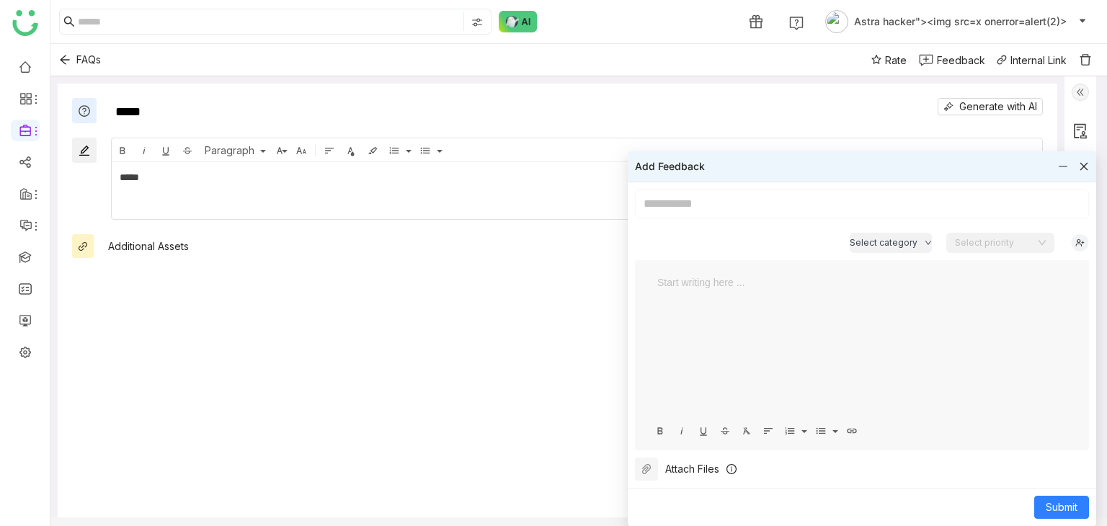
click at [676, 471] on div "Attach Files" at bounding box center [692, 469] width 54 height 16
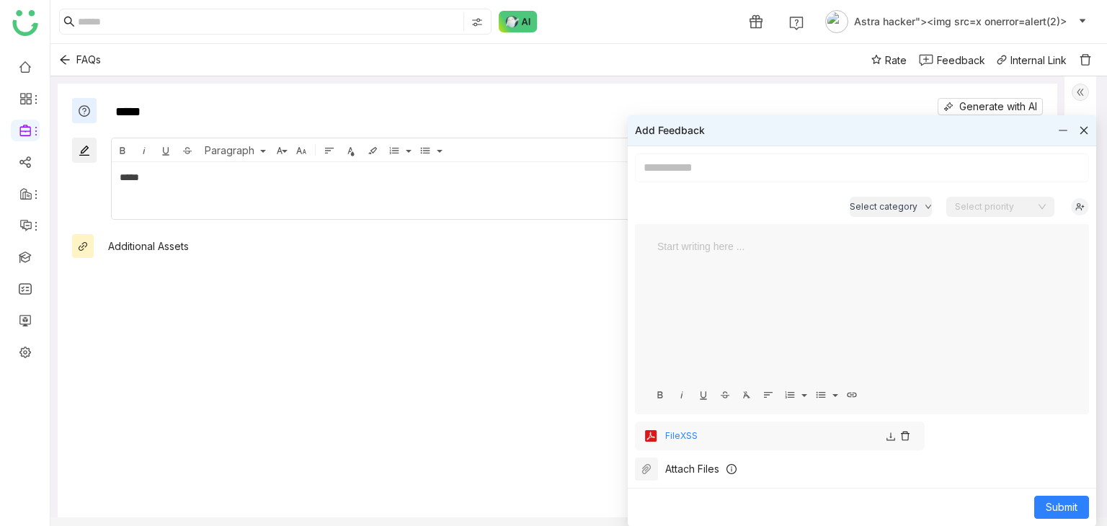
click at [704, 171] on input at bounding box center [862, 168] width 454 height 29
type input "****"
click at [1058, 505] on span "Submit" at bounding box center [1062, 508] width 32 height 16
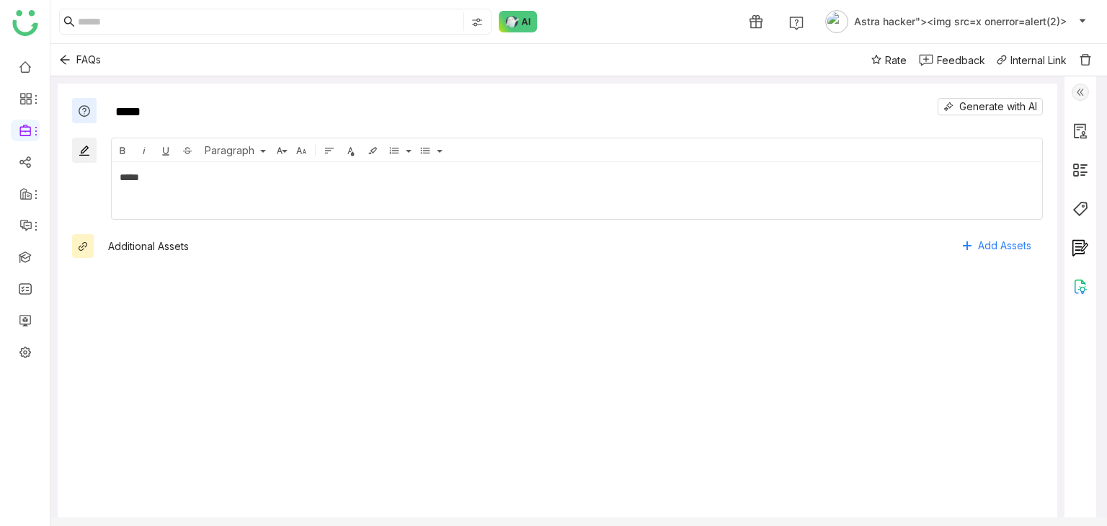
click at [964, 66] on div "Feedback" at bounding box center [961, 60] width 48 height 15
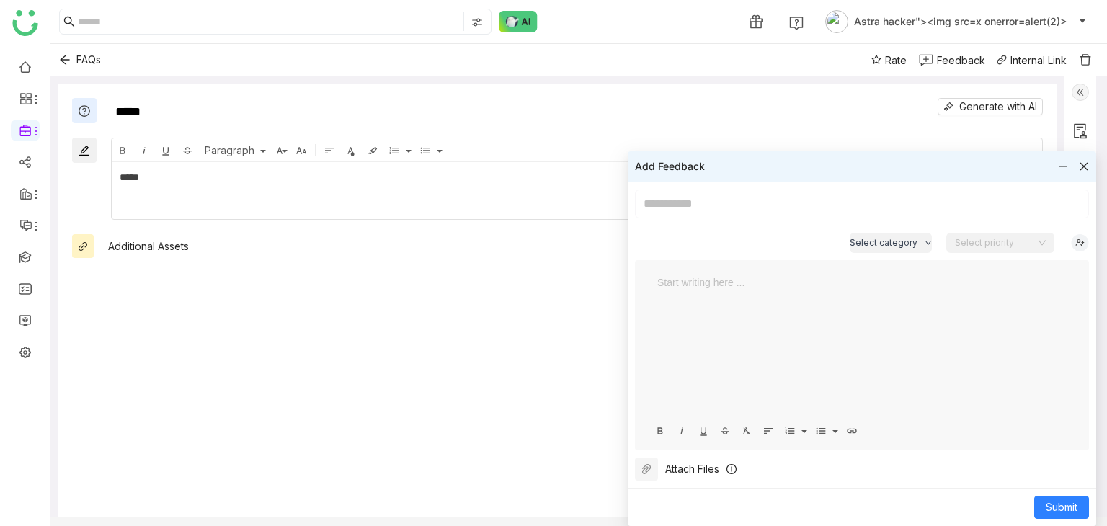
click at [666, 464] on div "Attach Files" at bounding box center [692, 469] width 54 height 16
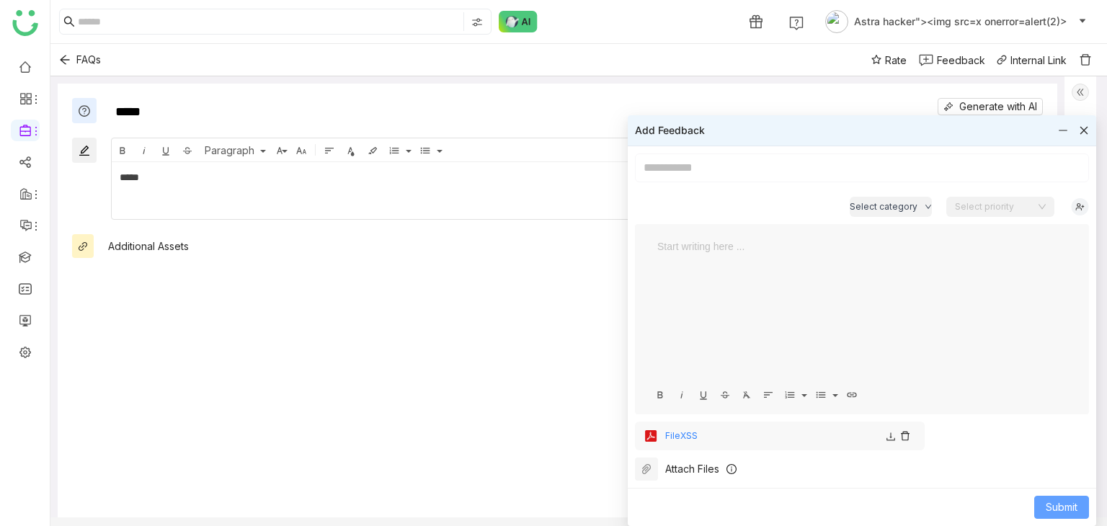
click at [1056, 500] on span "Submit" at bounding box center [1062, 508] width 32 height 16
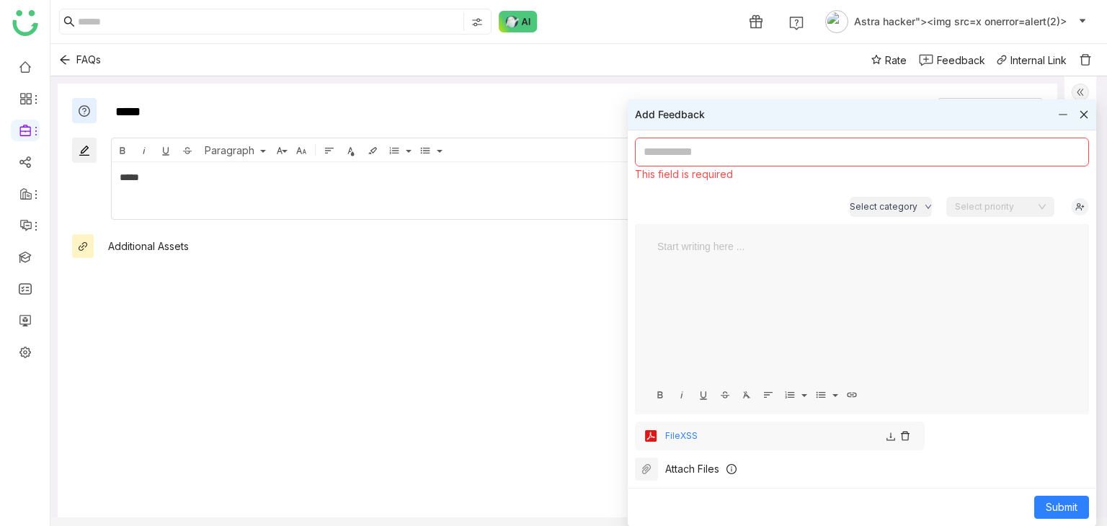
click at [676, 174] on div "This field is required" at bounding box center [862, 175] width 454 height 16
drag, startPoint x: 674, startPoint y: 167, endPoint x: 660, endPoint y: 141, distance: 30.3
click at [660, 141] on nz-form-control "This field is required" at bounding box center [862, 160] width 454 height 45
click at [660, 141] on input at bounding box center [862, 152] width 454 height 29
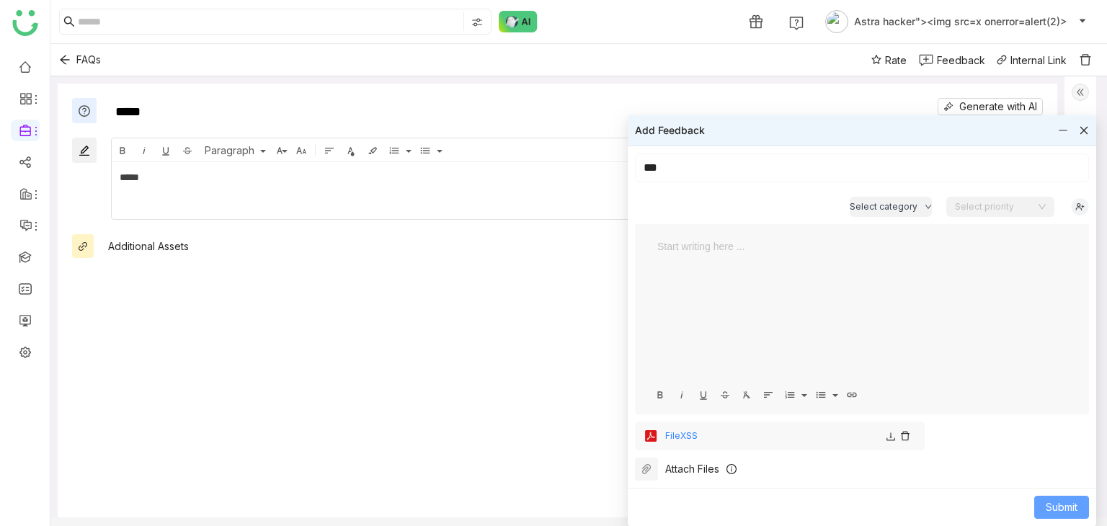
type input "***"
click at [1061, 505] on span "Submit" at bounding box center [1062, 508] width 32 height 16
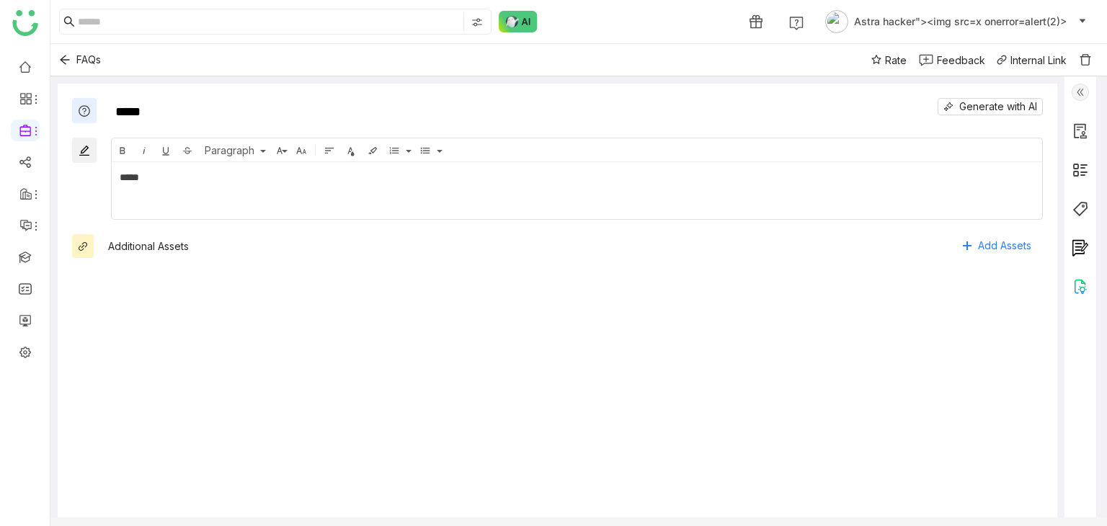
click at [875, 61] on icon at bounding box center [877, 60] width 10 height 10
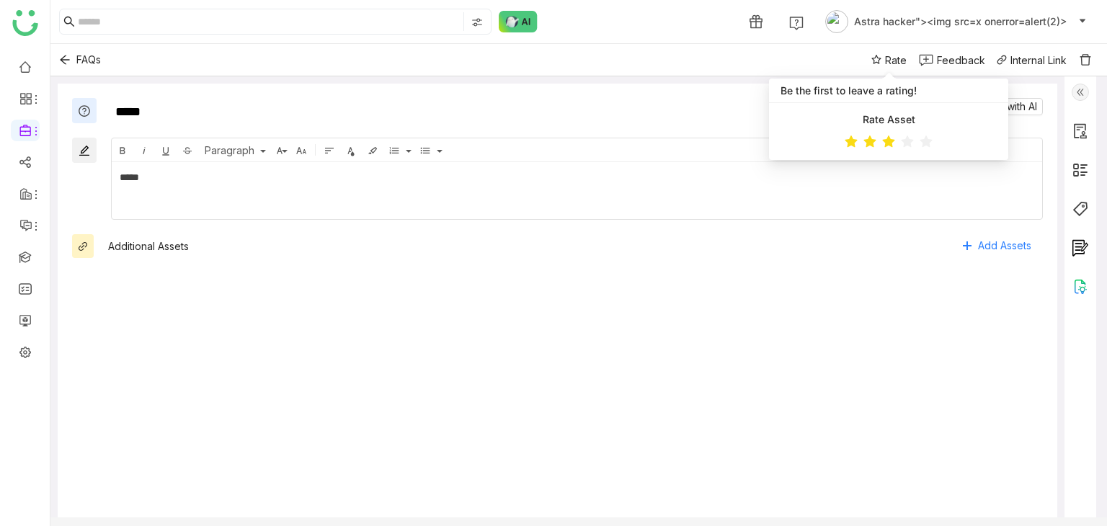
click at [881, 142] on ul at bounding box center [889, 141] width 88 height 20
click at [875, 143] on icon at bounding box center [871, 142] width 14 height 14
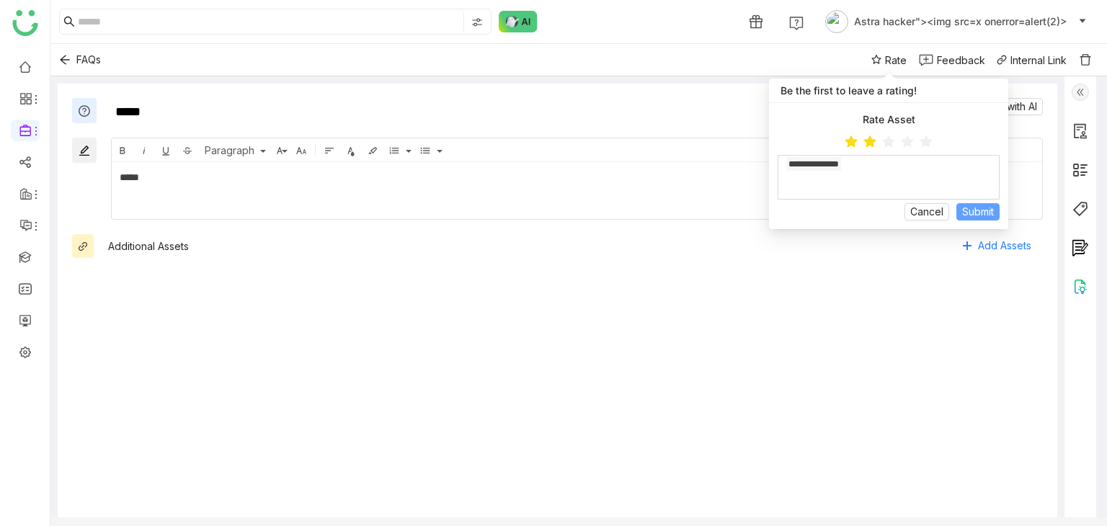
click at [970, 206] on span "Submit" at bounding box center [979, 212] width 32 height 16
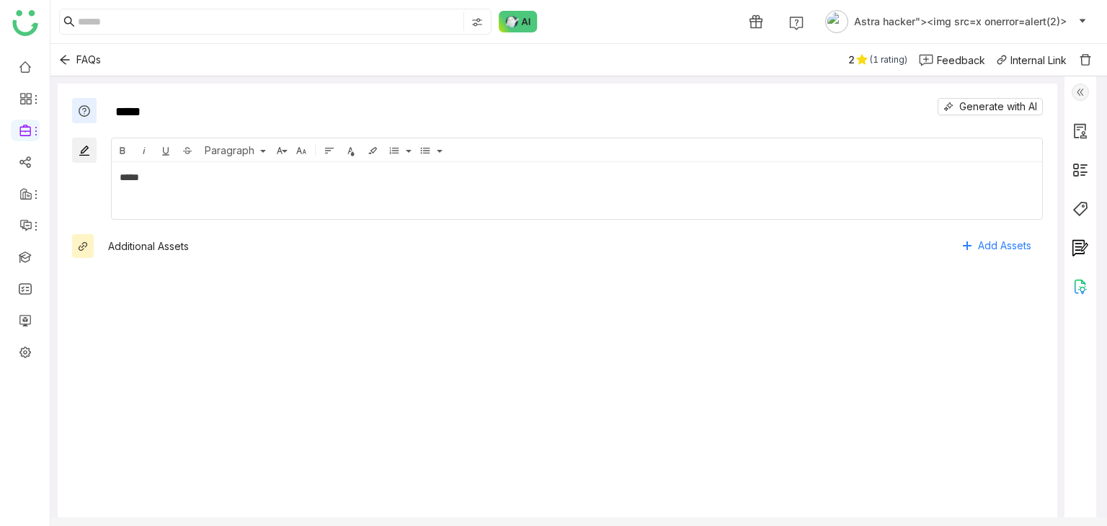
click at [854, 58] on div "2" at bounding box center [852, 60] width 6 height 16
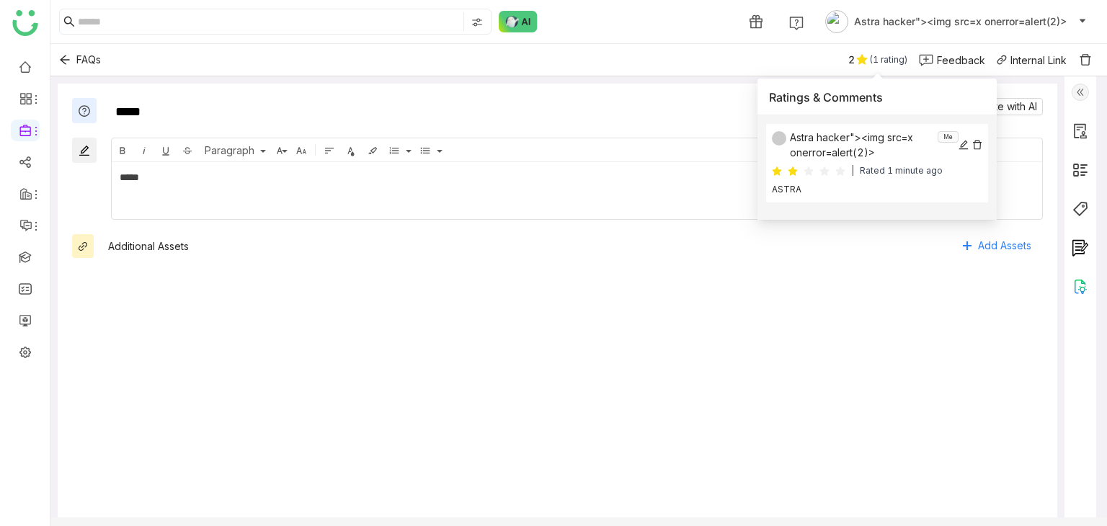
click at [968, 149] on icon at bounding box center [964, 145] width 9 height 9
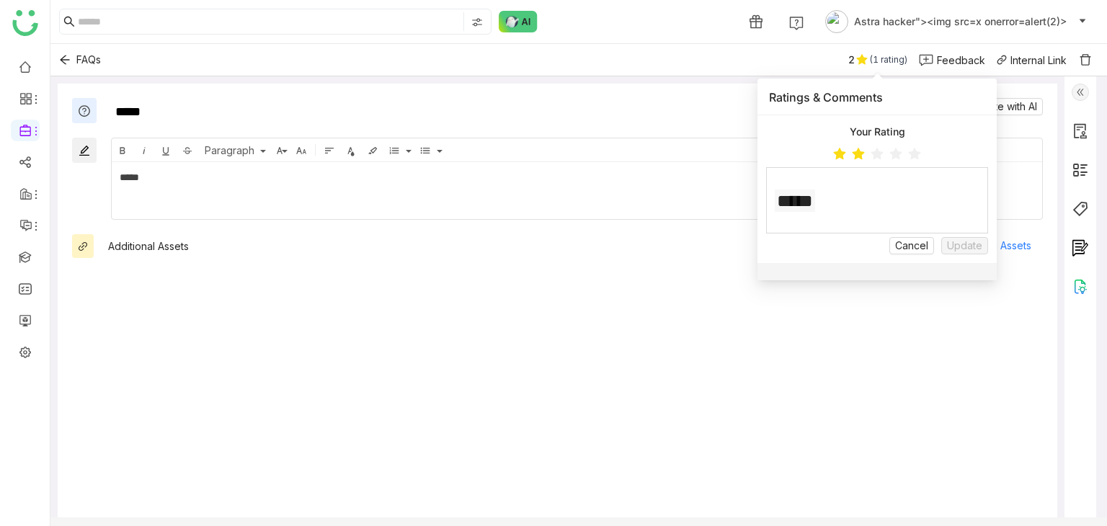
click at [839, 199] on h1 "*****" at bounding box center [877, 201] width 205 height 32
click at [813, 199] on code "*****" at bounding box center [795, 201] width 40 height 22
click at [842, 196] on h1 "*****" at bounding box center [877, 201] width 205 height 32
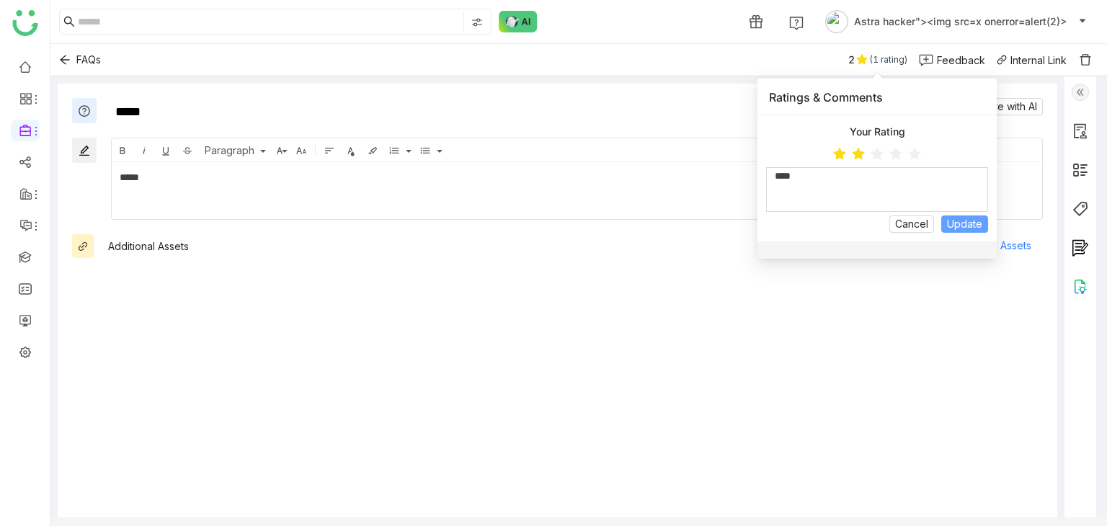
click at [955, 226] on span "Update" at bounding box center [964, 224] width 35 height 16
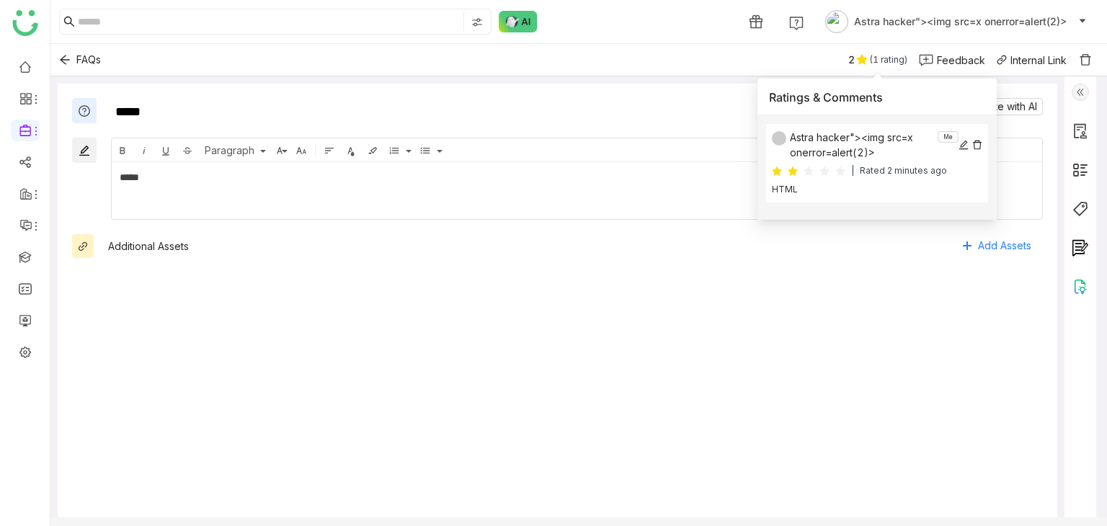
click at [960, 149] on icon at bounding box center [964, 145] width 10 height 10
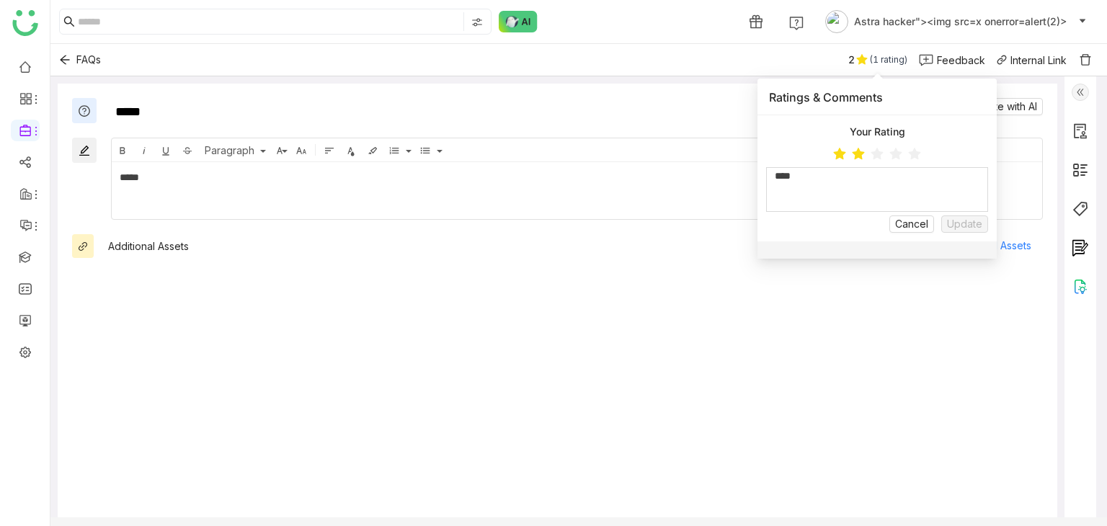
click at [946, 199] on div "****" at bounding box center [877, 189] width 221 height 43
click at [961, 218] on span "Update" at bounding box center [964, 224] width 35 height 16
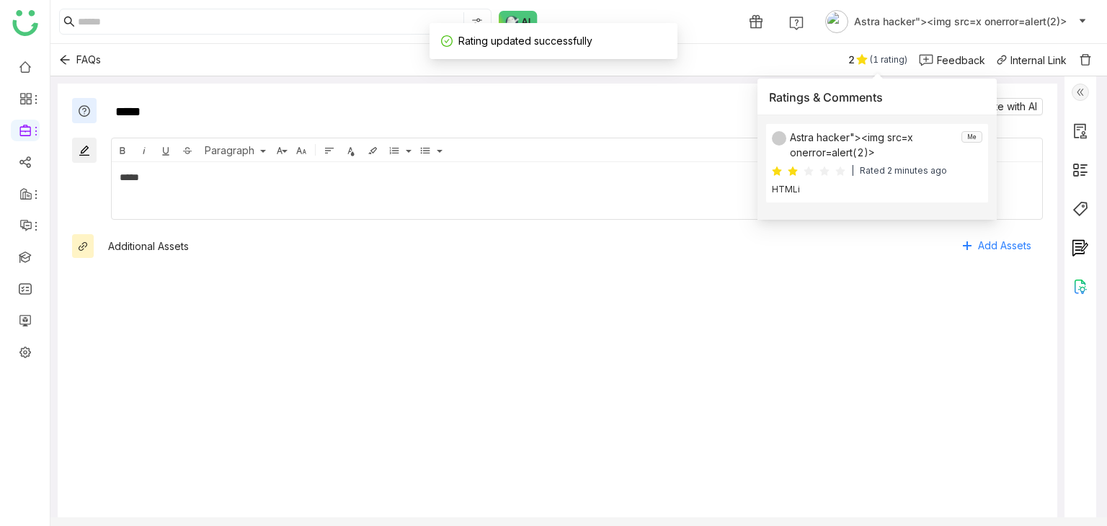
click at [754, 258] on div at bounding box center [572, 265] width 942 height 14
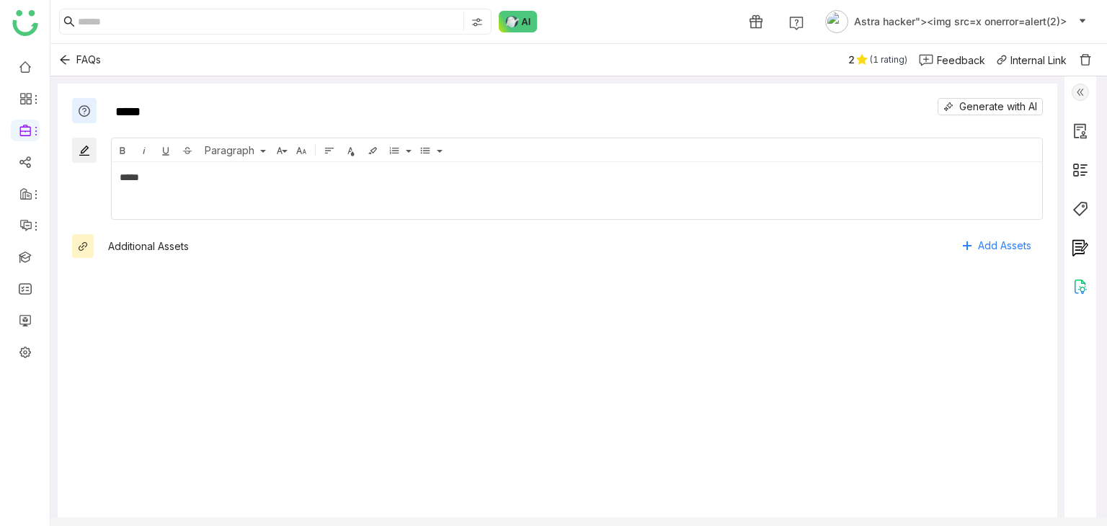
click at [857, 56] on icon at bounding box center [863, 60] width 12 height 12
click at [859, 58] on icon at bounding box center [862, 59] width 11 height 10
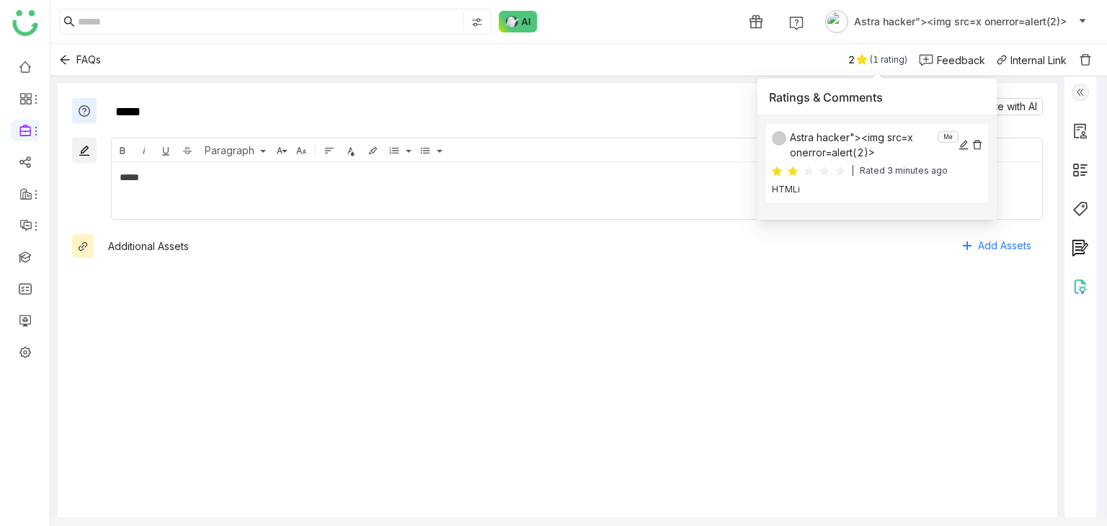
click at [978, 138] on div "Astra hacker"><img src=x onerror=alert(2)> Me" at bounding box center [877, 145] width 211 height 30
click at [978, 148] on icon at bounding box center [978, 145] width 10 height 10
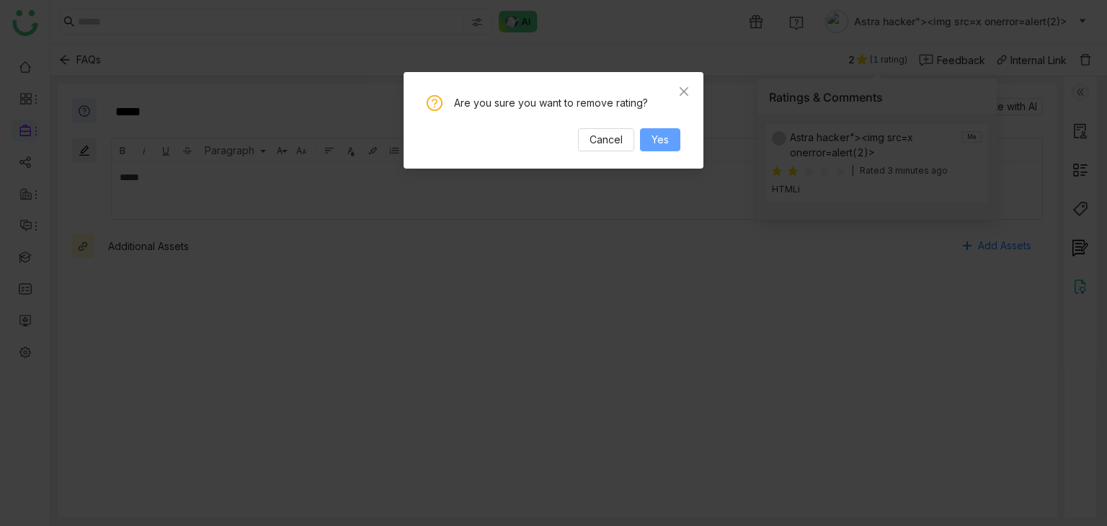
click at [655, 129] on button "Yes" at bounding box center [660, 139] width 40 height 23
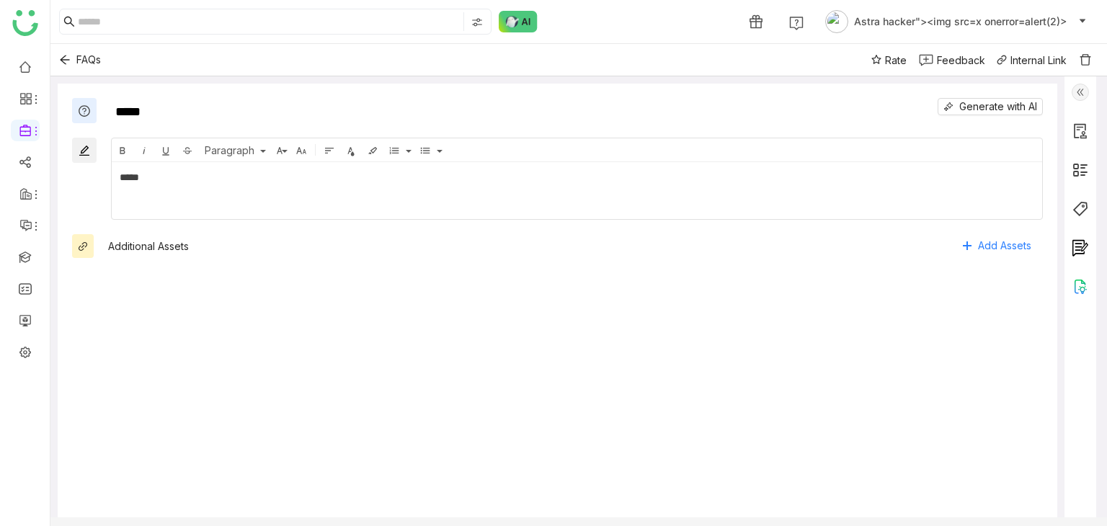
click at [880, 56] on icon at bounding box center [877, 60] width 10 height 10
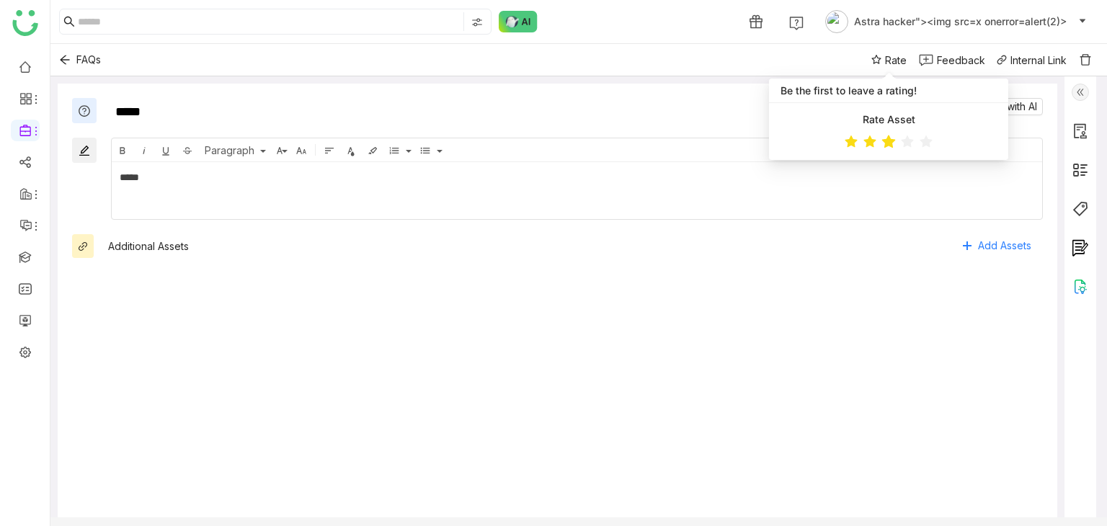
click at [887, 146] on icon at bounding box center [889, 141] width 14 height 13
click at [847, 188] on div at bounding box center [889, 177] width 221 height 43
click at [970, 208] on span "Submit" at bounding box center [979, 212] width 32 height 16
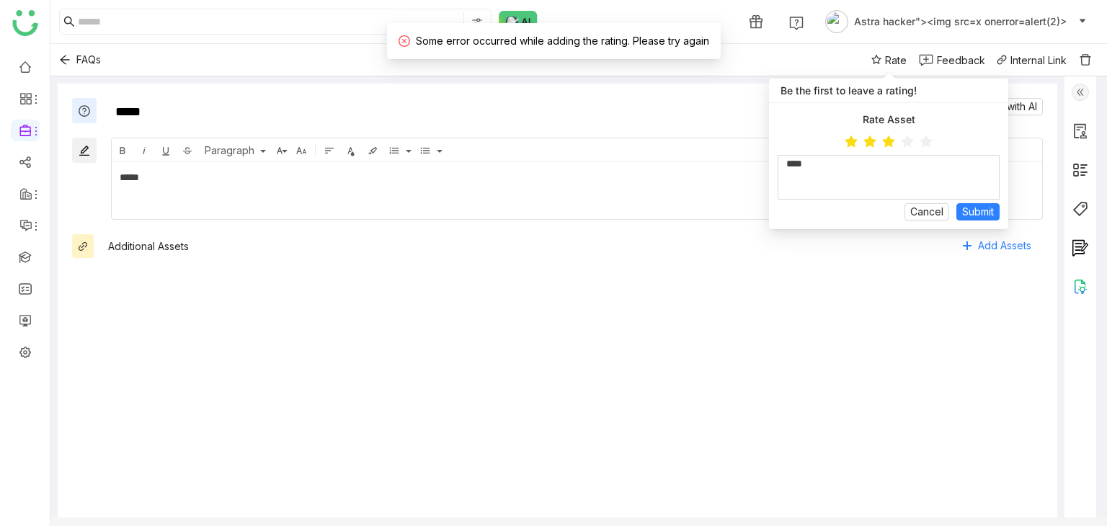
click at [846, 177] on div "****" at bounding box center [889, 177] width 221 height 43
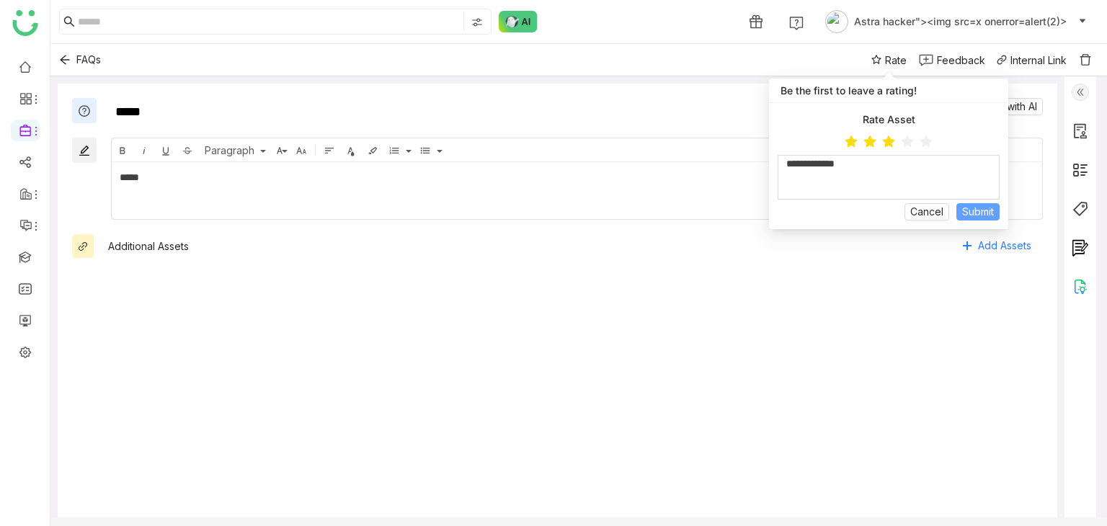
click at [982, 218] on span "Submit" at bounding box center [979, 212] width 32 height 16
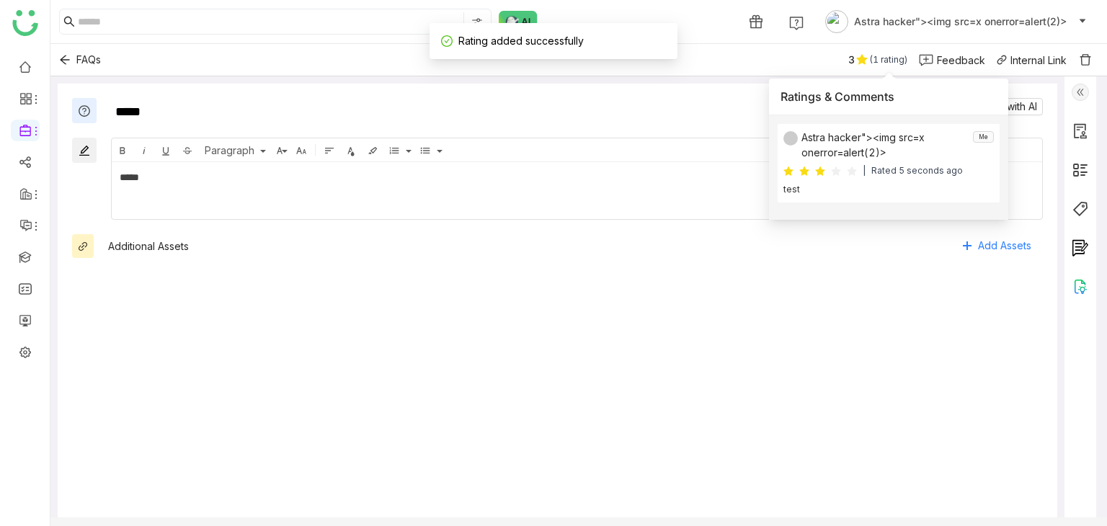
click at [731, 255] on div "Additional Assets Add Assets" at bounding box center [575, 245] width 935 height 23
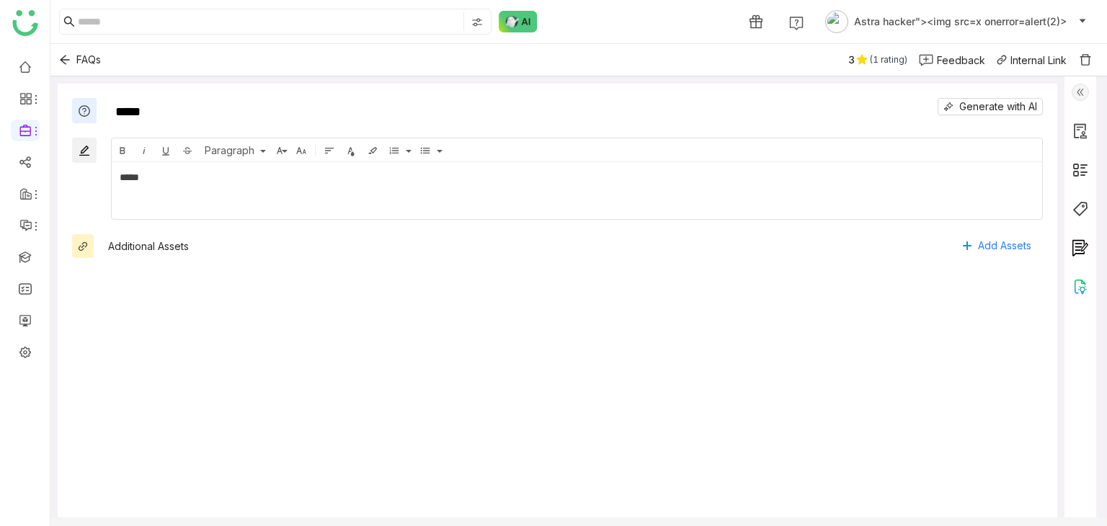
click at [853, 53] on div "3" at bounding box center [852, 60] width 6 height 16
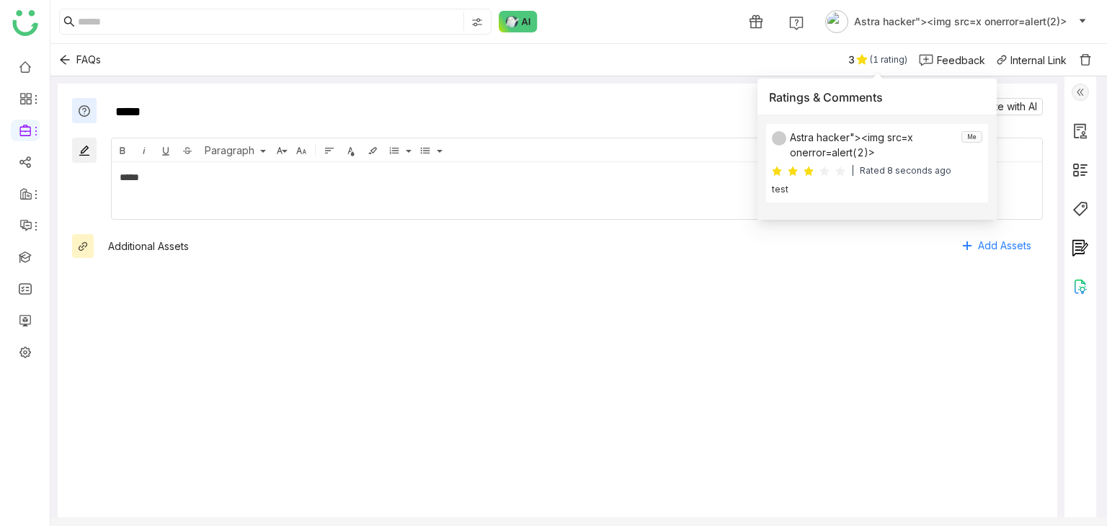
click at [937, 58] on div "Feedback" at bounding box center [961, 60] width 48 height 15
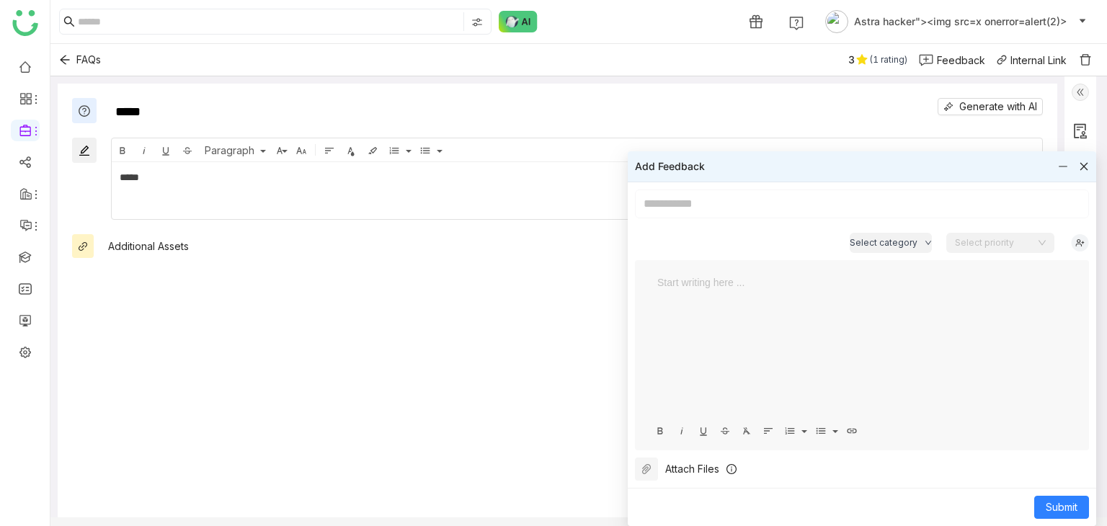
click at [657, 459] on button at bounding box center [646, 469] width 23 height 23
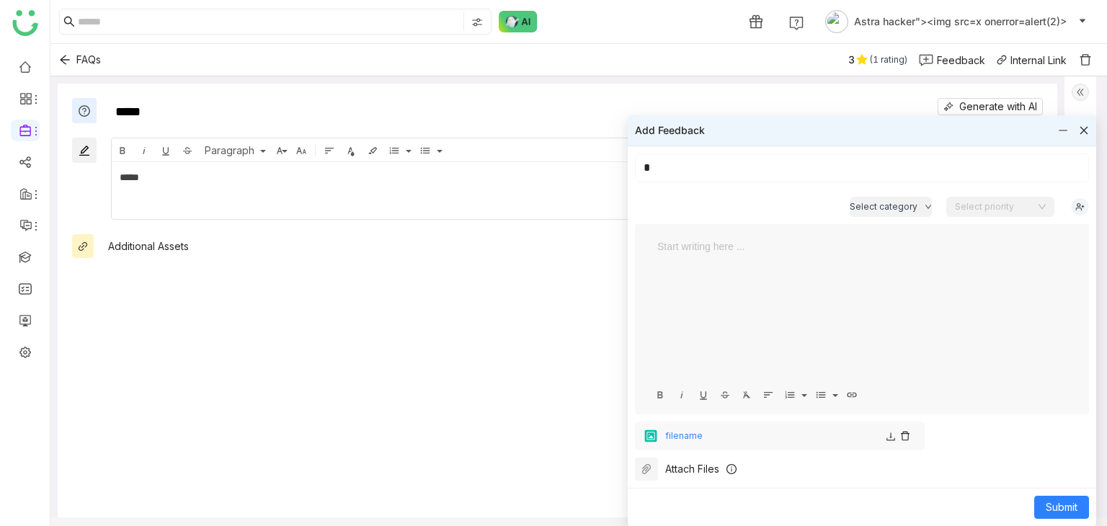
click at [707, 167] on input "*" at bounding box center [862, 168] width 454 height 29
type input "******"
click at [1084, 499] on button "Submit" at bounding box center [1062, 507] width 55 height 23
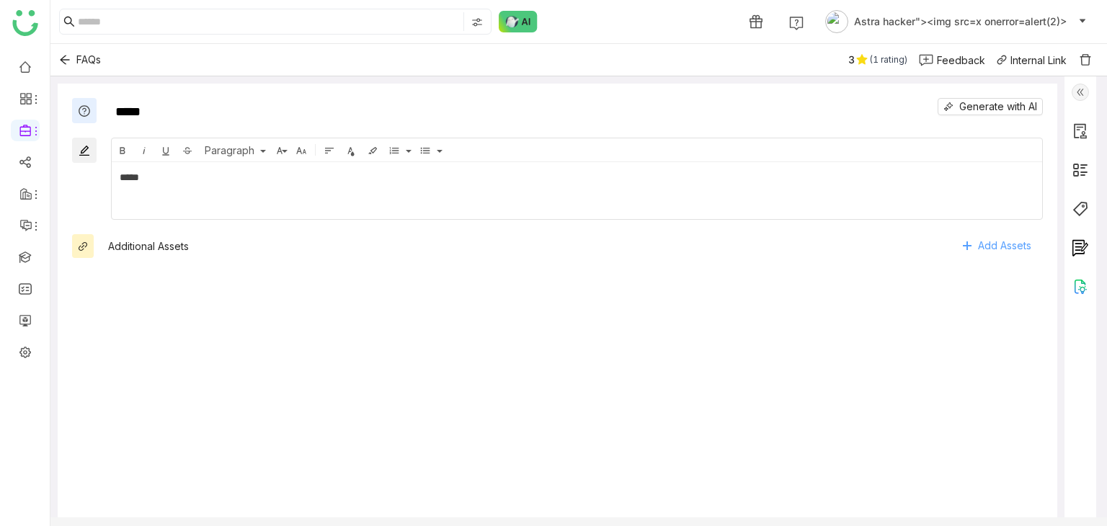
click at [999, 252] on span "Add Assets" at bounding box center [1004, 246] width 53 height 22
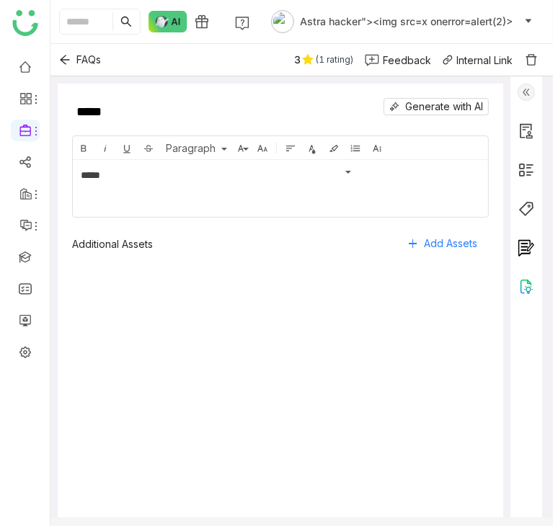
click at [387, 63] on div "Feedback" at bounding box center [407, 60] width 48 height 15
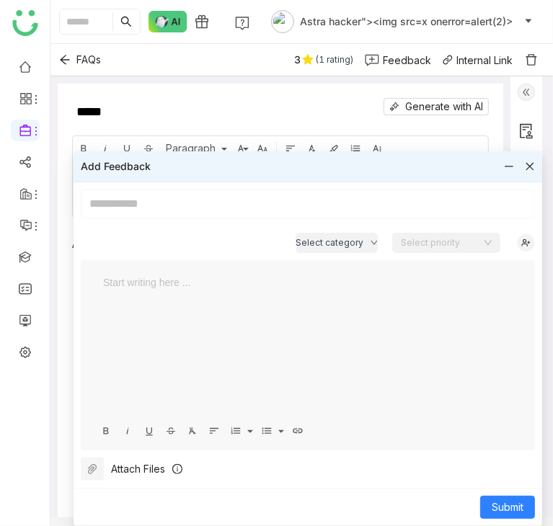
click at [207, 200] on input at bounding box center [308, 204] width 454 height 29
type input "****"
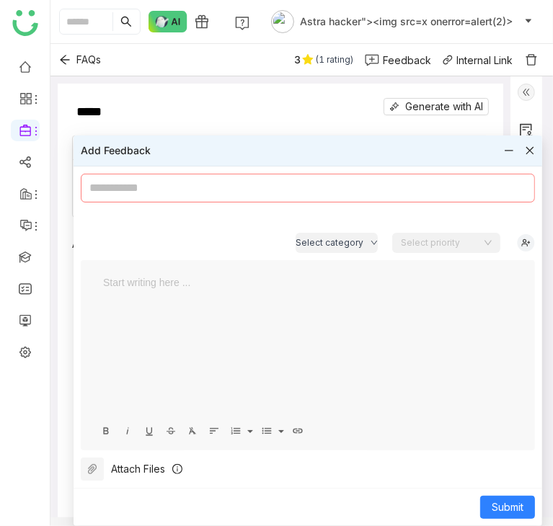
type input "*"
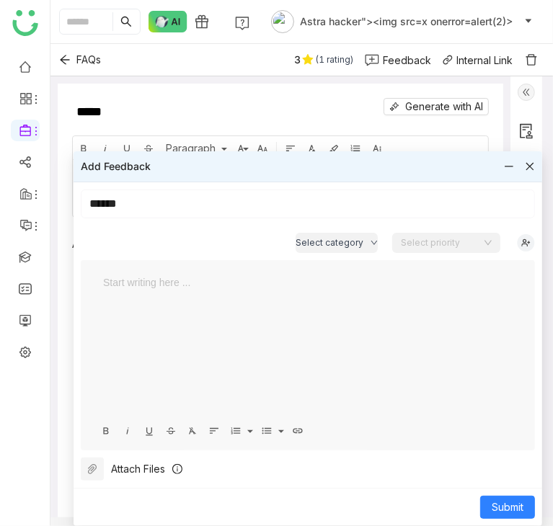
type input "******"
click at [94, 469] on icon at bounding box center [93, 470] width 12 height 12
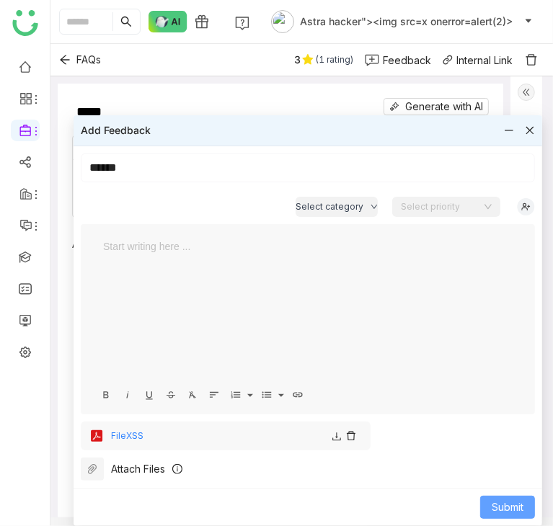
click at [507, 501] on span "Submit" at bounding box center [508, 508] width 32 height 16
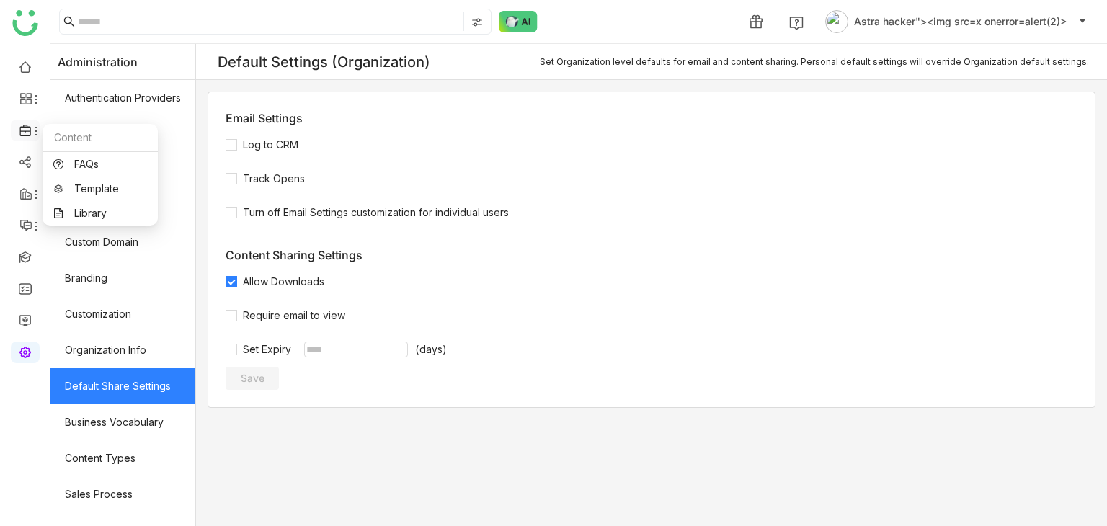
click at [26, 130] on icon at bounding box center [25, 130] width 13 height 13
click at [78, 168] on link "FAQs" at bounding box center [100, 164] width 94 height 10
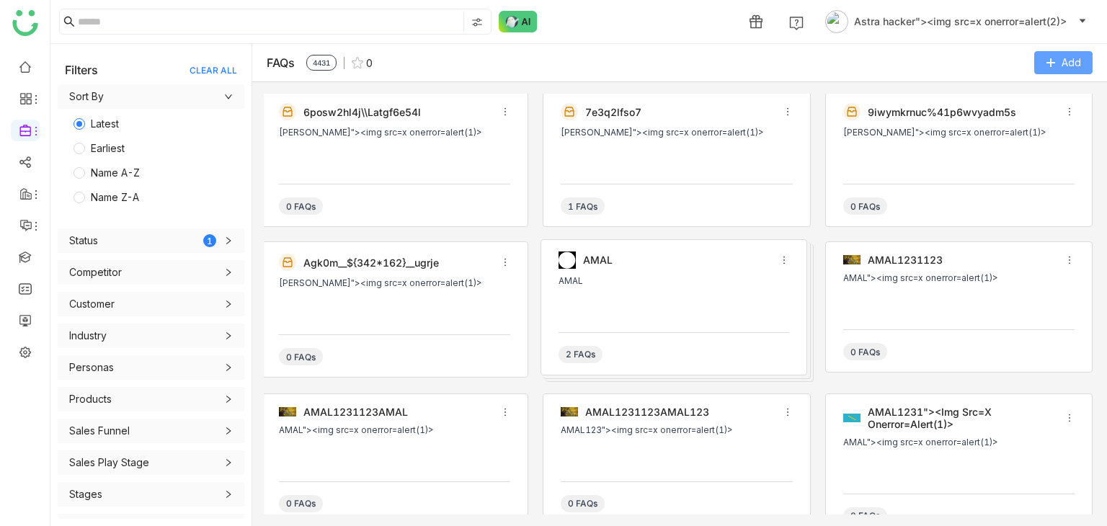
click at [1052, 64] on icon at bounding box center [1051, 63] width 10 height 10
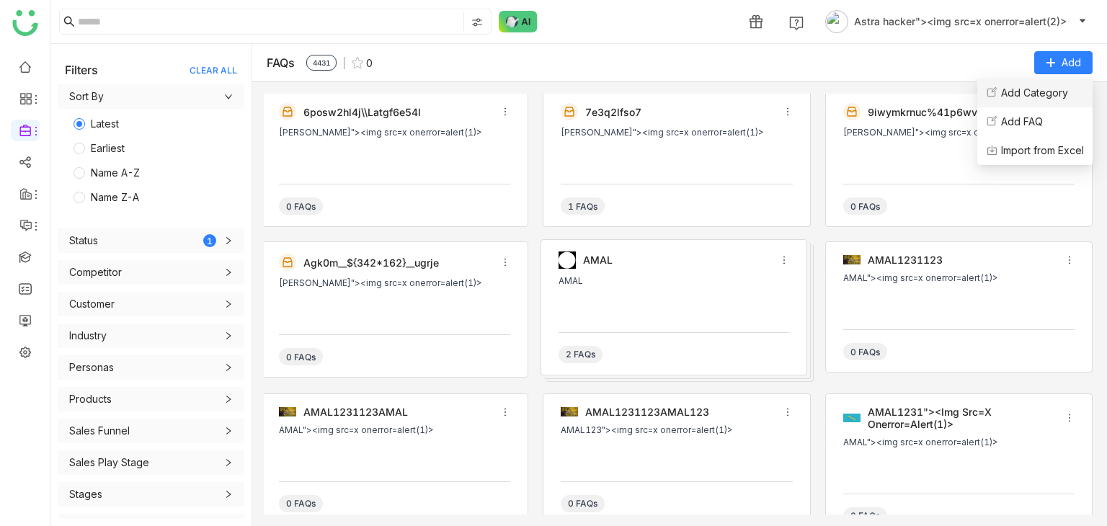
click at [1027, 99] on Category "Add Category" at bounding box center [1034, 93] width 67 height 16
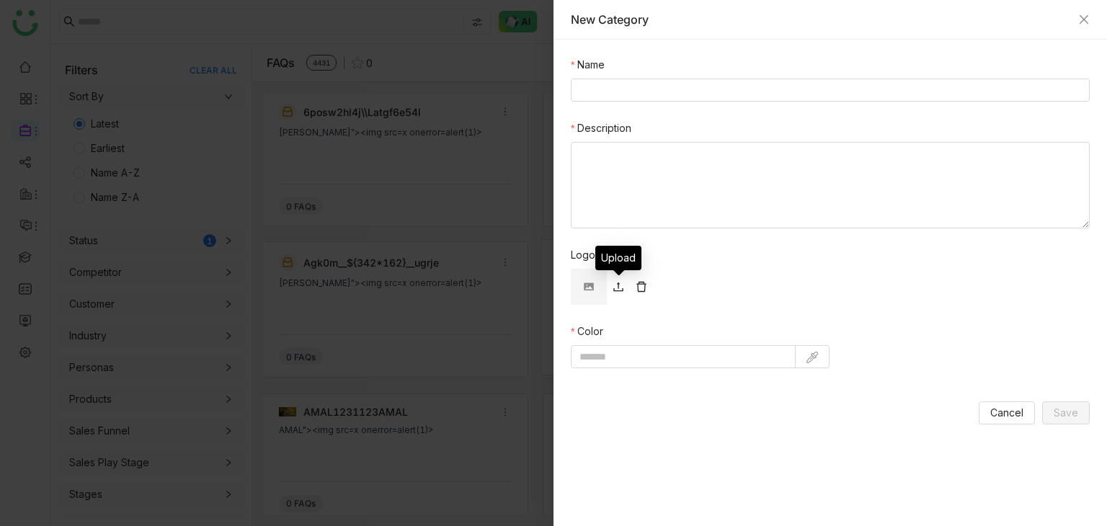
click at [622, 292] on icon at bounding box center [619, 288] width 12 height 14
click at [585, 291] on img at bounding box center [589, 287] width 36 height 36
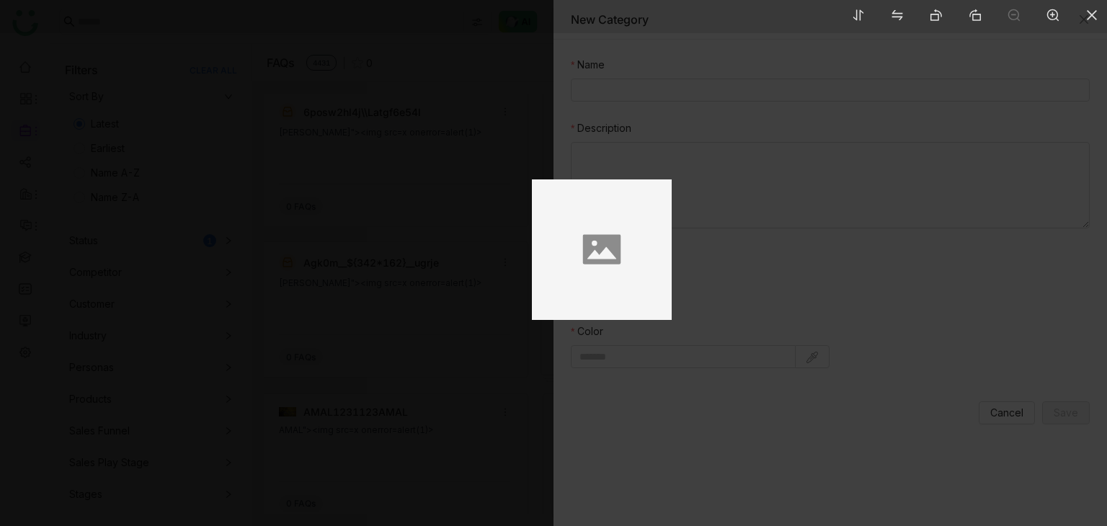
click at [634, 280] on img at bounding box center [602, 250] width 140 height 141
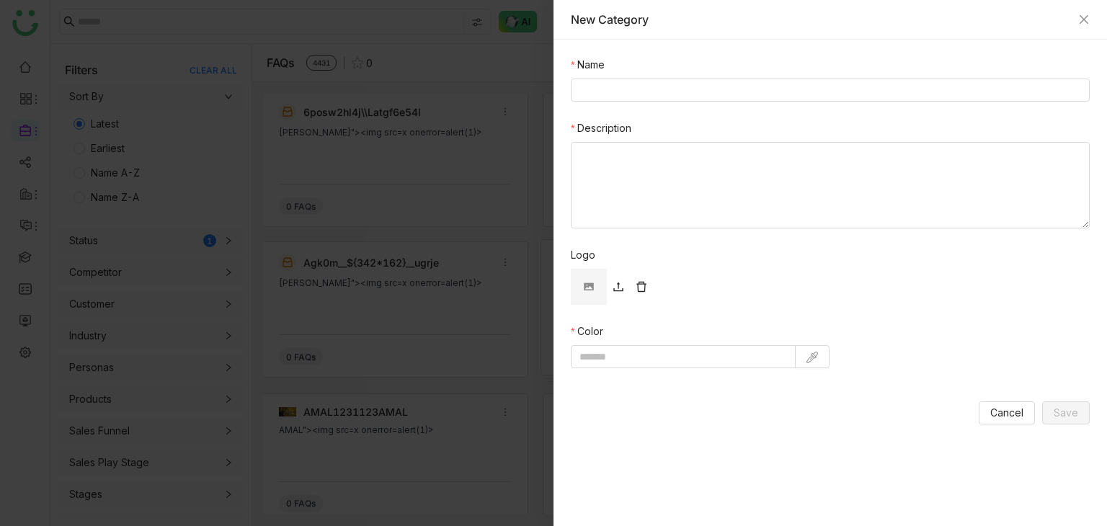
click at [634, 280] on div at bounding box center [553, 263] width 1107 height 526
click at [619, 283] on icon at bounding box center [618, 287] width 9 height 9
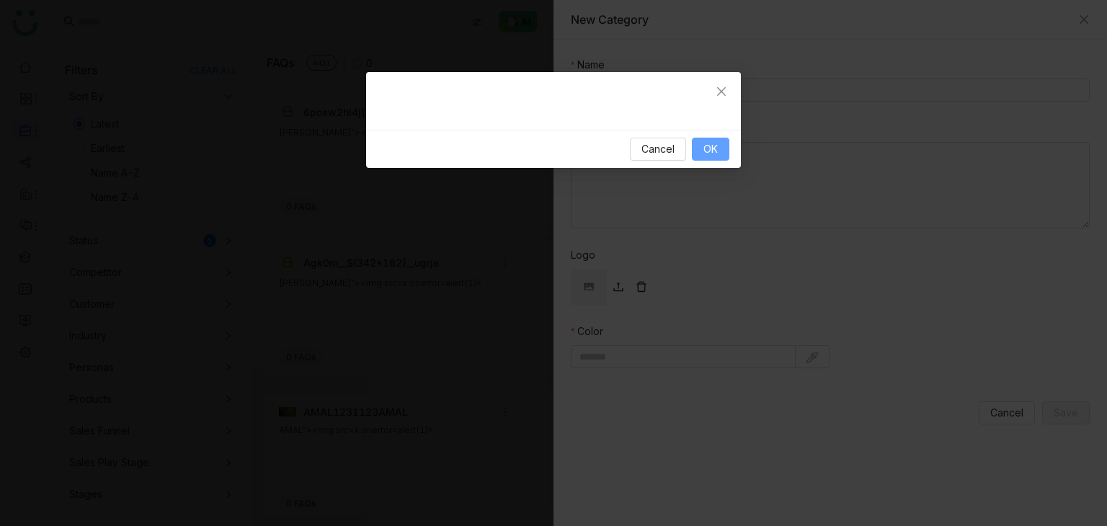
click at [722, 148] on button "OK" at bounding box center [710, 149] width 37 height 23
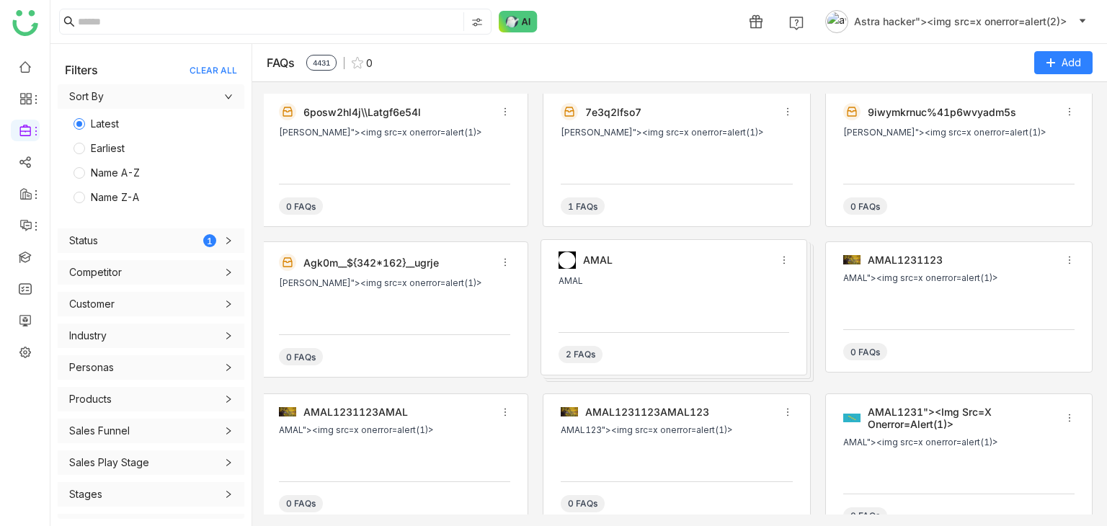
click at [1012, 16] on span "Astra hacker"><img src=x onerror=alert(2)>" at bounding box center [960, 22] width 213 height 16
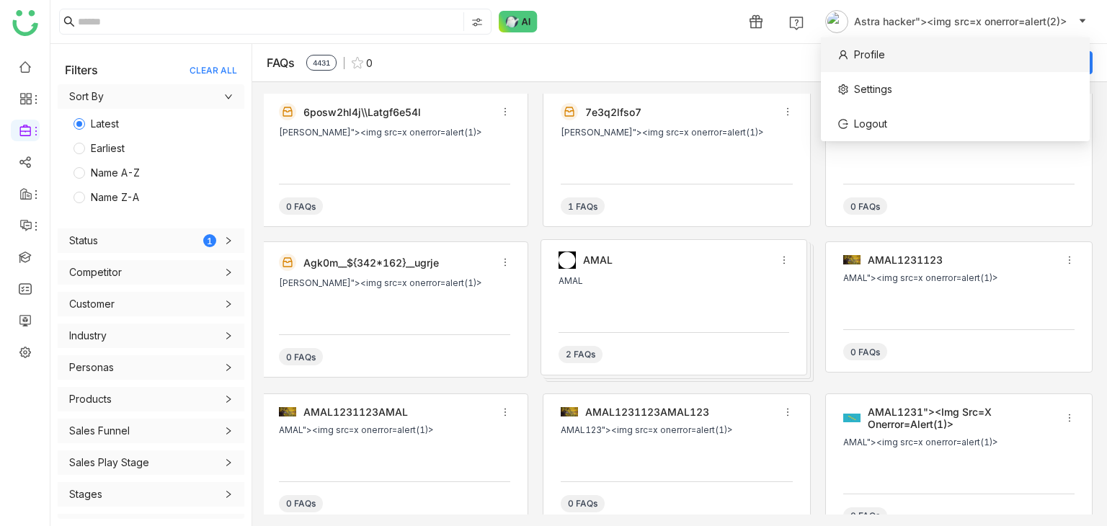
click at [894, 53] on li "Profile" at bounding box center [955, 54] width 269 height 35
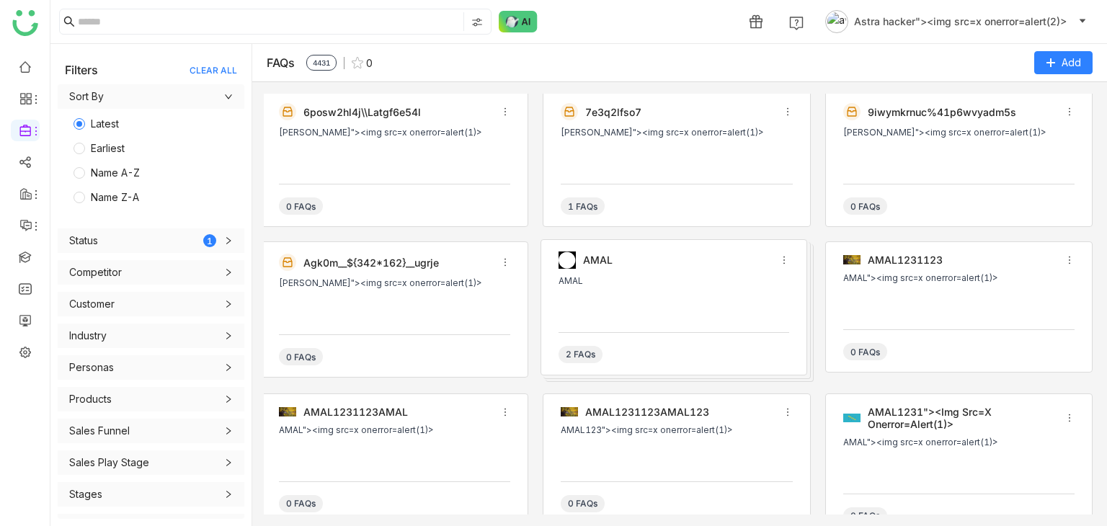
click at [965, 17] on span "Astra hacker"><img src=x onerror=alert(2)>" at bounding box center [960, 22] width 213 height 16
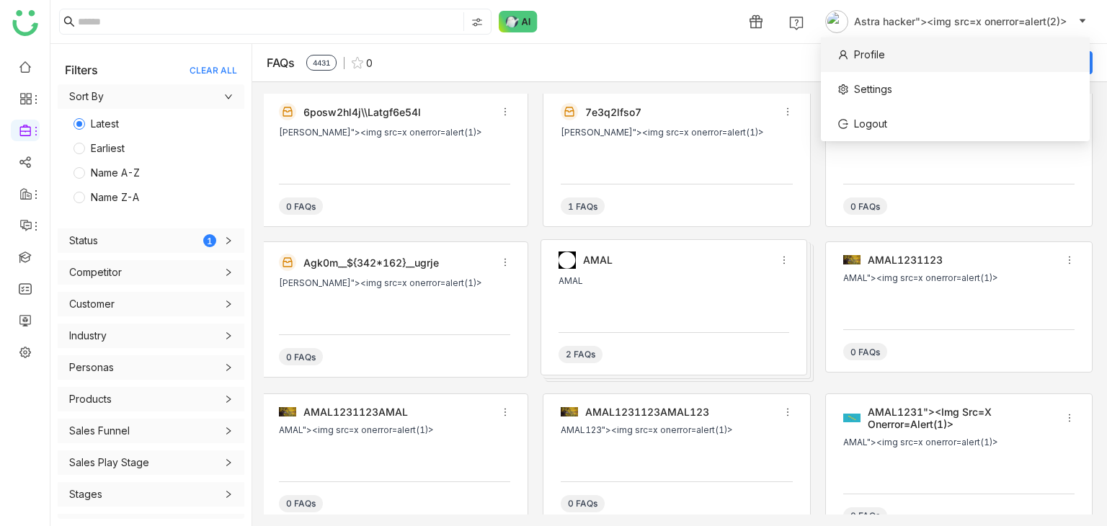
click at [877, 59] on span "Profile" at bounding box center [869, 54] width 31 height 12
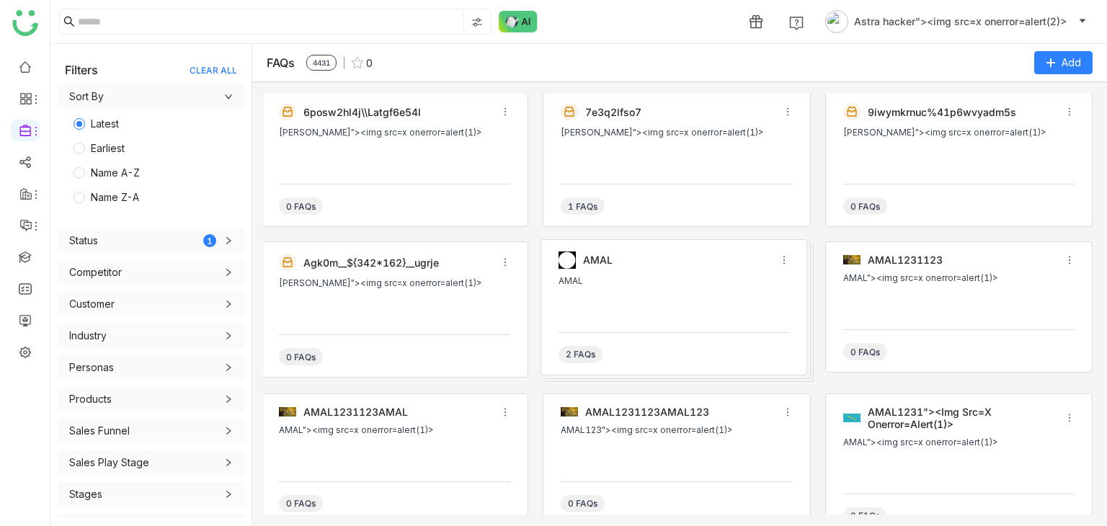
click at [877, 59] on div "FAQs 4431 0 Add" at bounding box center [679, 63] width 855 height 38
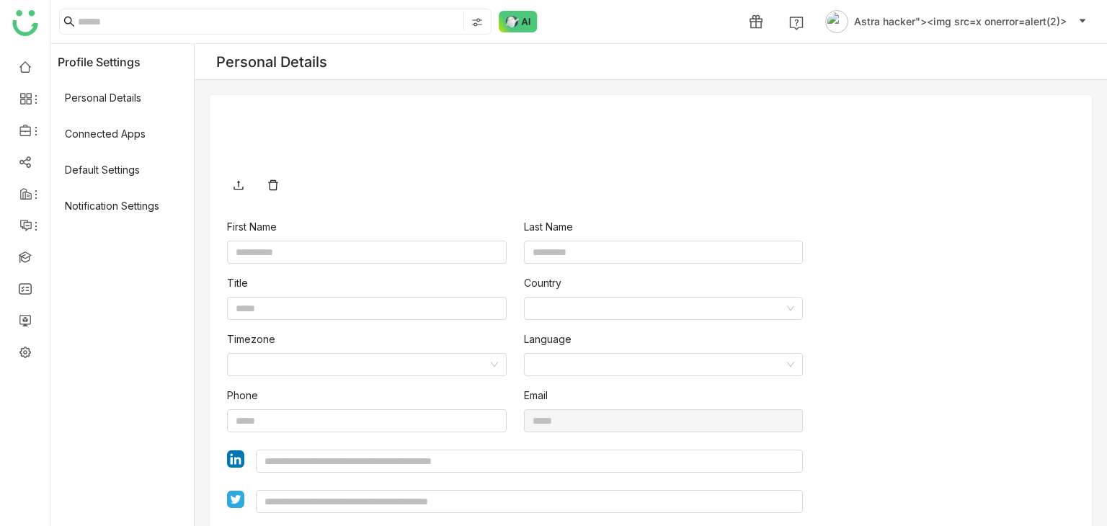
type input "*****"
type input "**********"
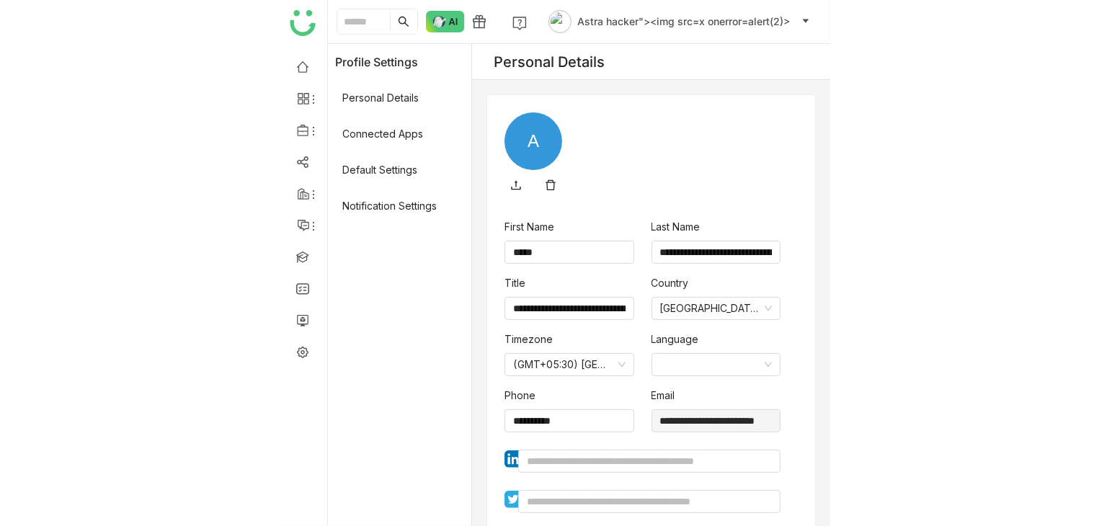
scroll to position [94, 0]
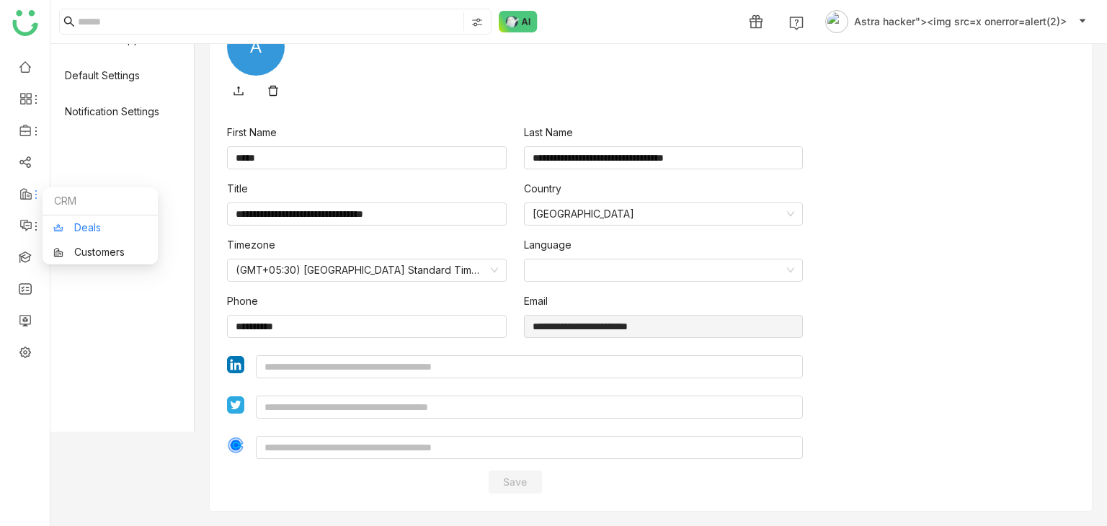
click at [57, 223] on link "Deals" at bounding box center [100, 228] width 94 height 10
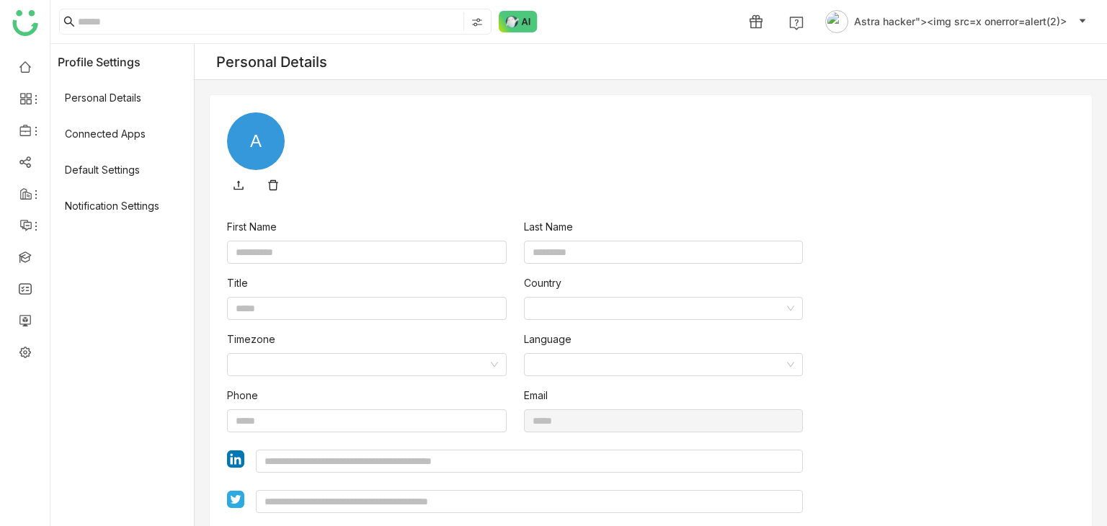
type input "*****"
type input "**********"
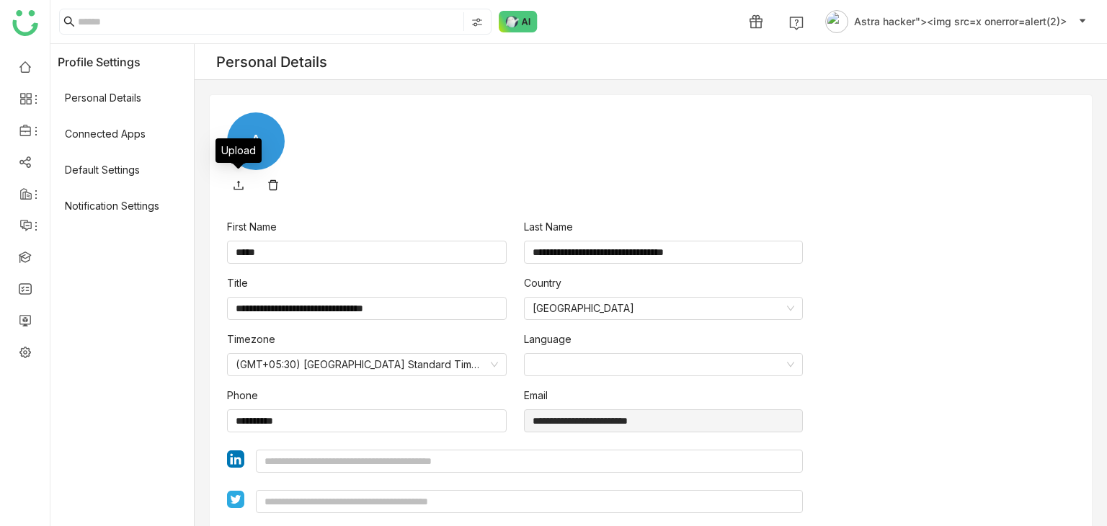
click at [229, 183] on link at bounding box center [238, 185] width 23 height 23
click at [242, 183] on icon at bounding box center [239, 186] width 12 height 12
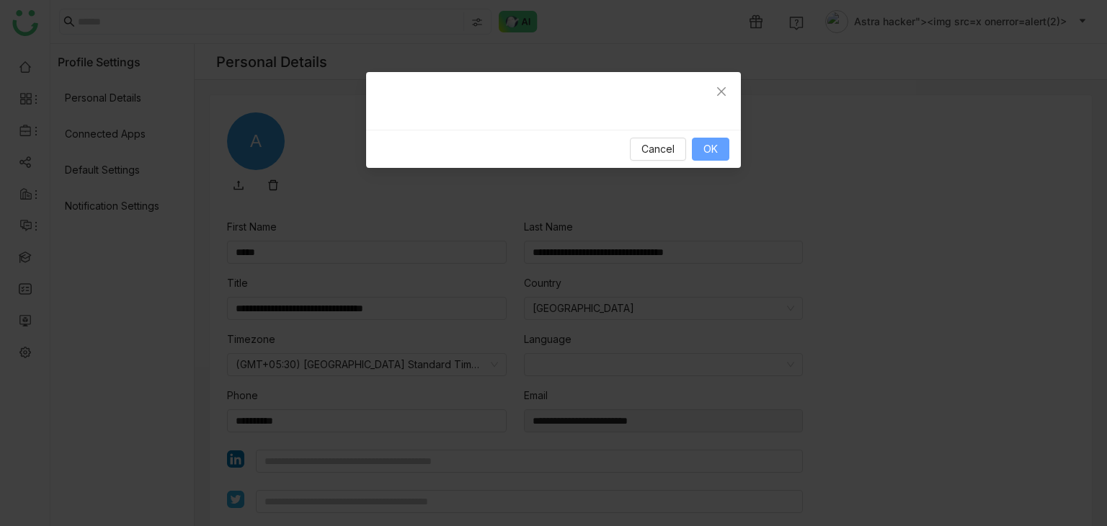
click at [707, 148] on span "OK" at bounding box center [711, 149] width 14 height 16
